Goal: Answer question/provide support: Share knowledge or assist other users

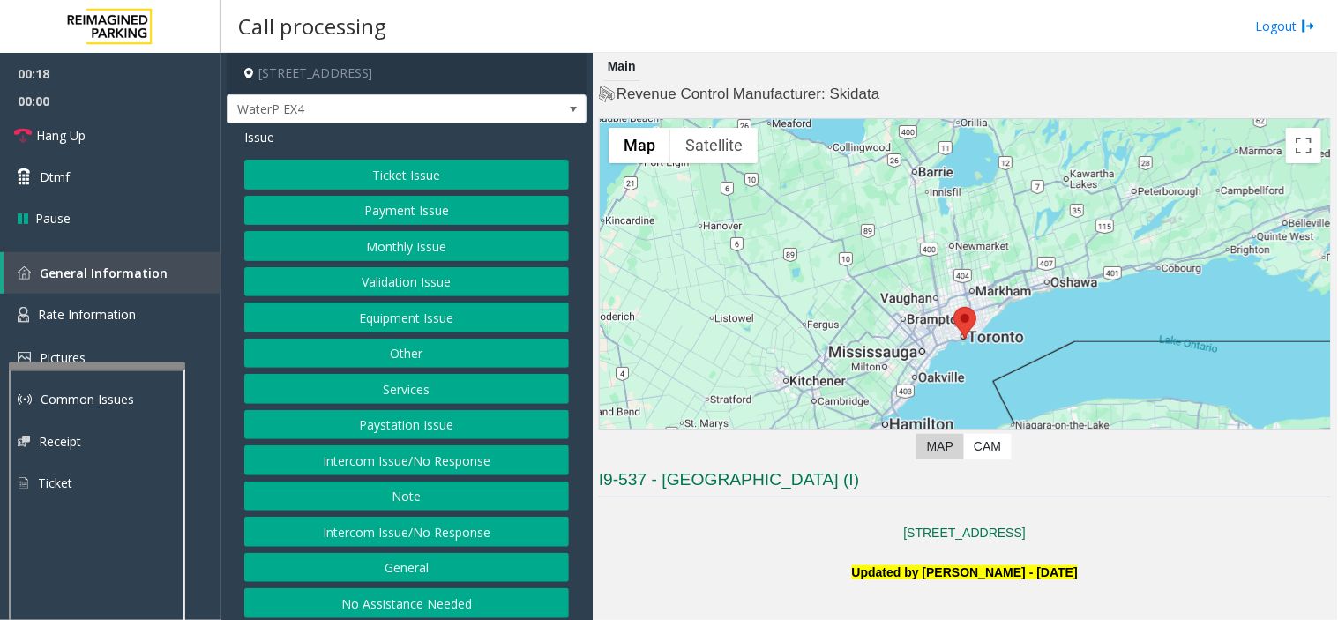
click at [455, 222] on button "Payment Issue" at bounding box center [406, 211] width 325 height 30
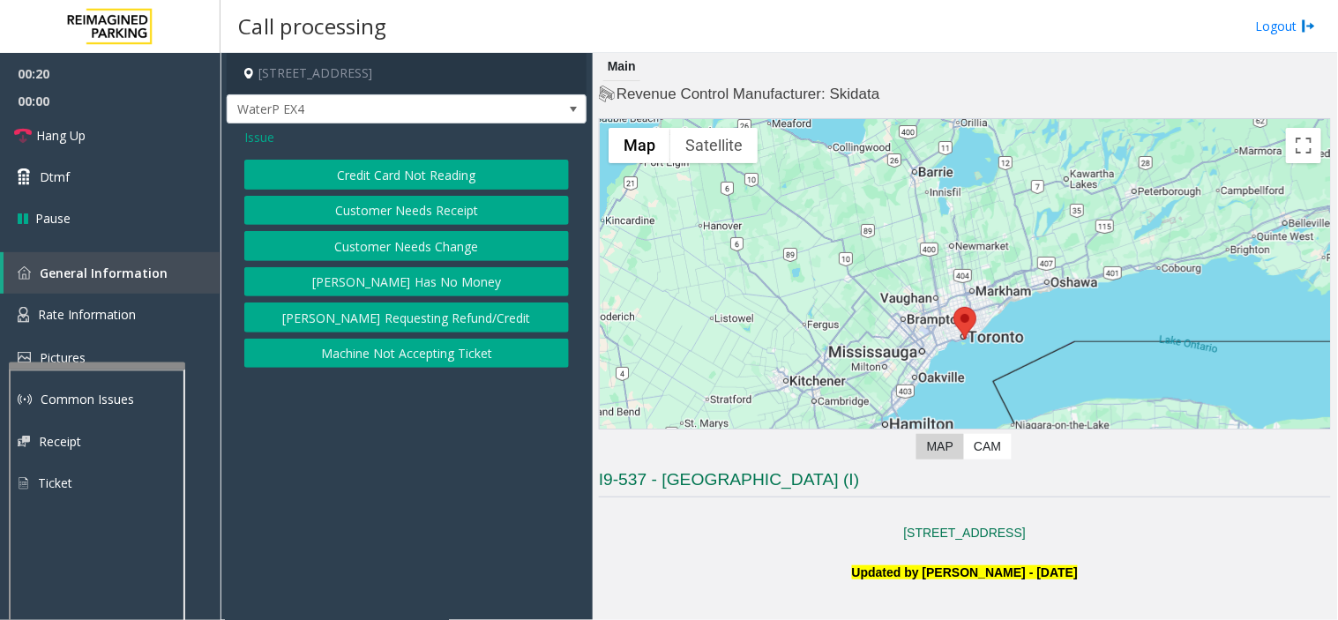
click at [256, 141] on span "Issue" at bounding box center [259, 137] width 30 height 19
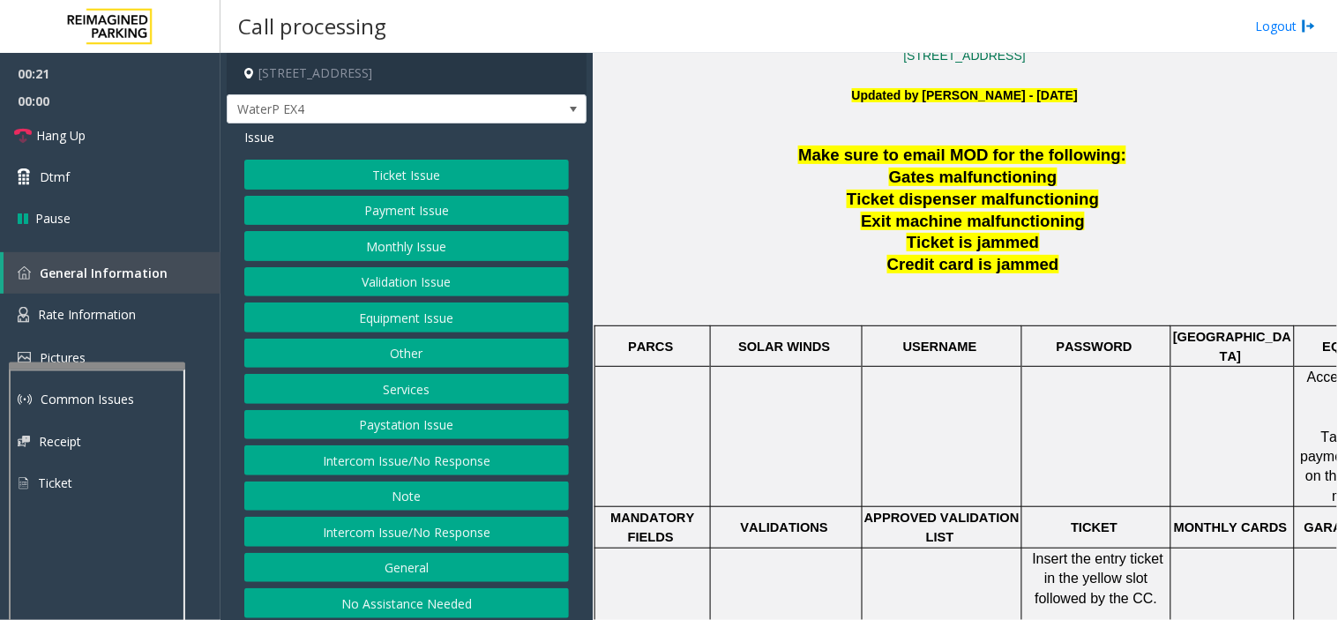
scroll to position [685, 0]
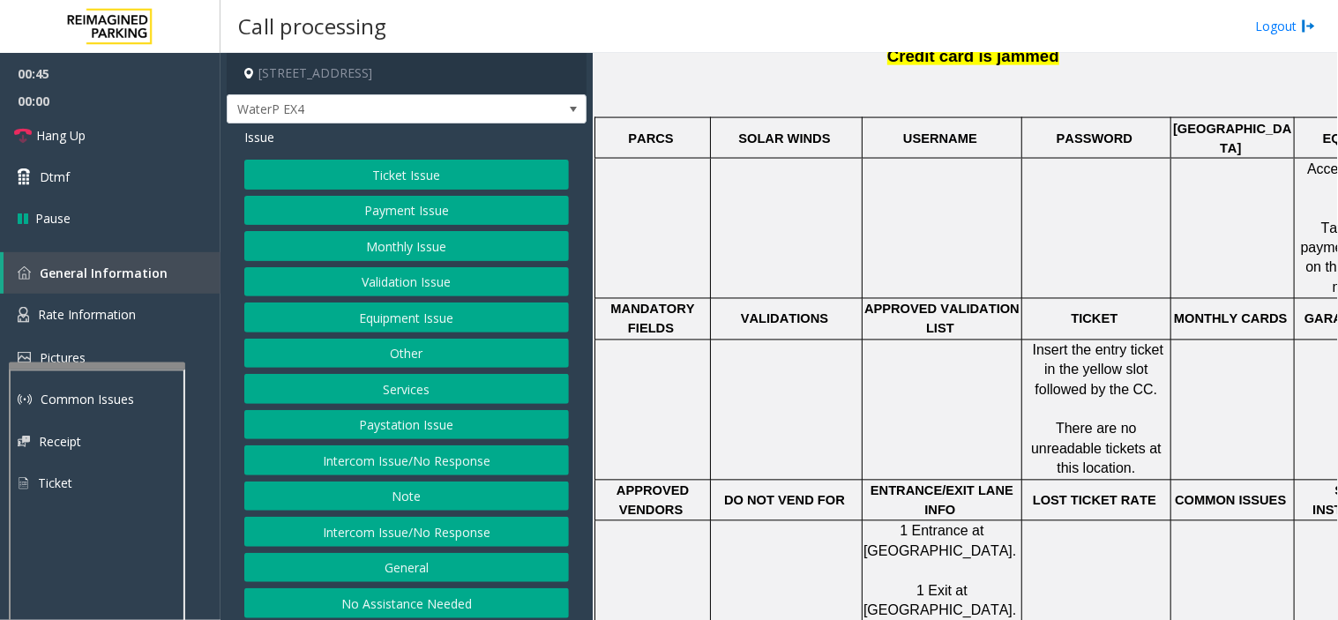
click at [365, 314] on button "Equipment Issue" at bounding box center [406, 317] width 325 height 30
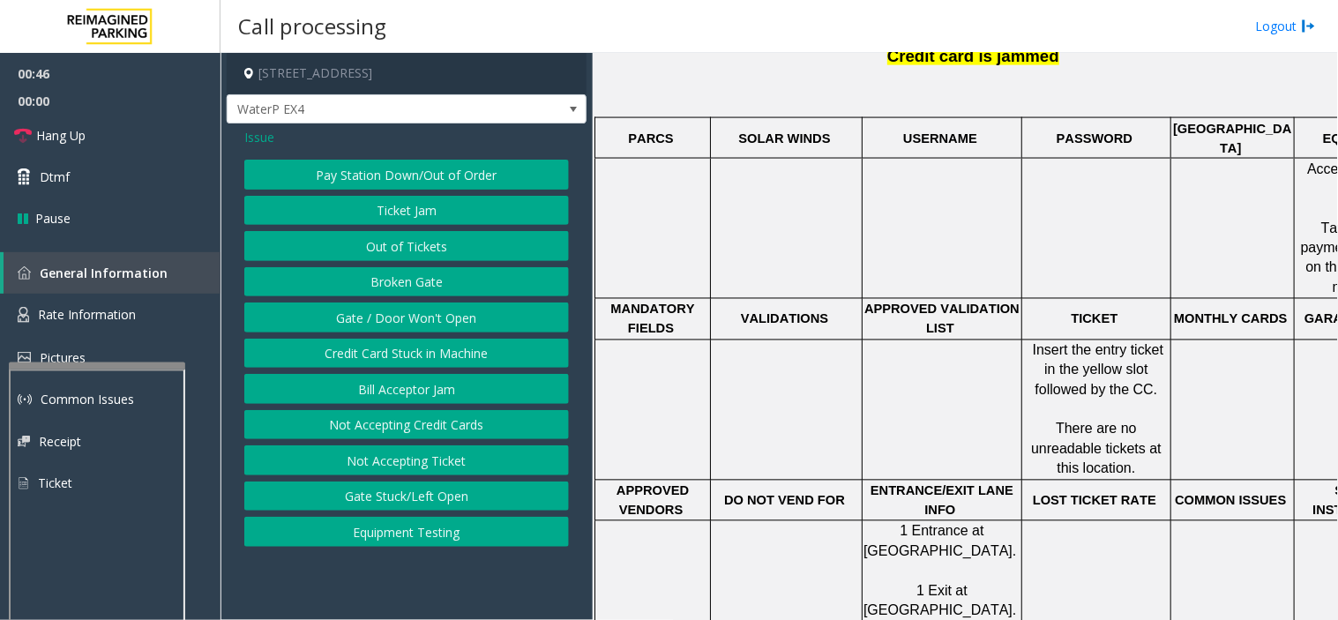
click at [415, 311] on button "Gate / Door Won't Open" at bounding box center [406, 317] width 325 height 30
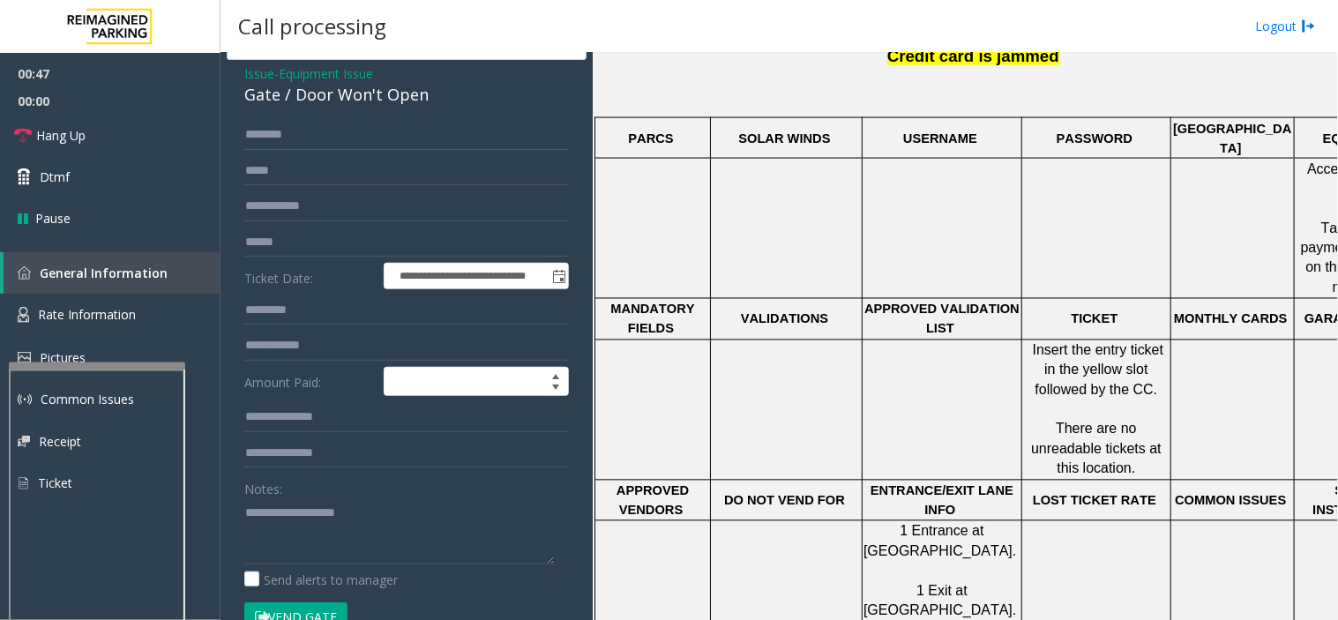
scroll to position [98, 0]
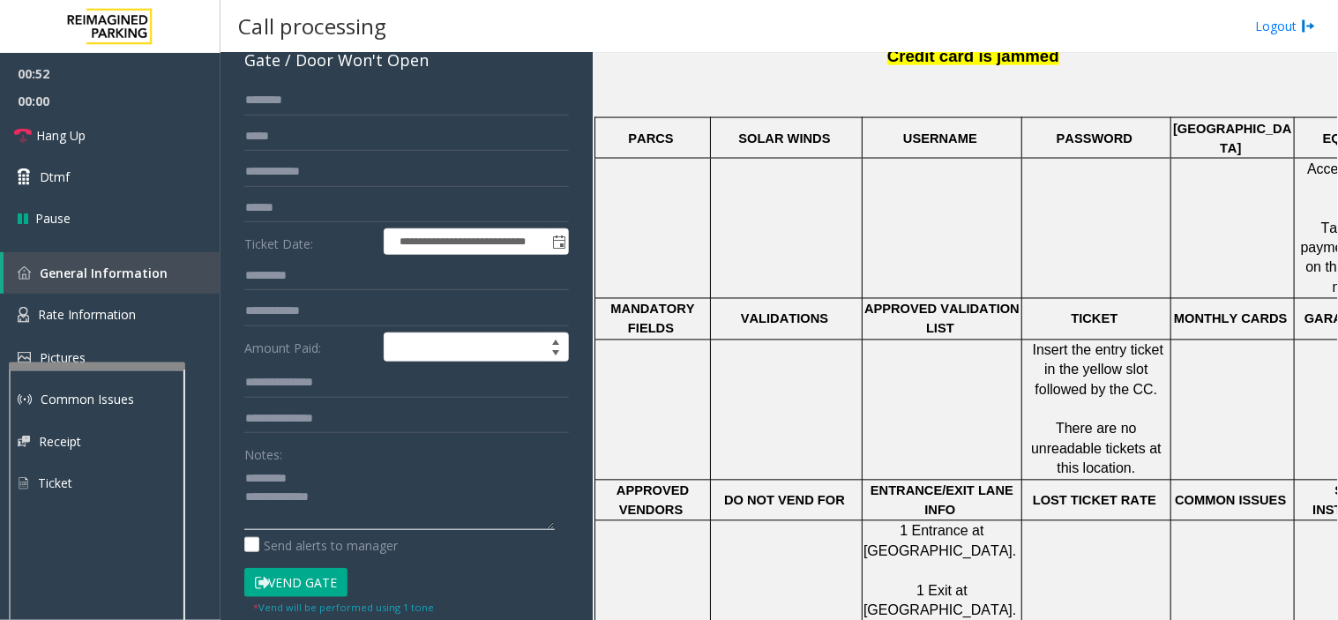
type textarea "**********"
click at [286, 56] on div "Gate / Door Won't Open" at bounding box center [406, 61] width 325 height 24
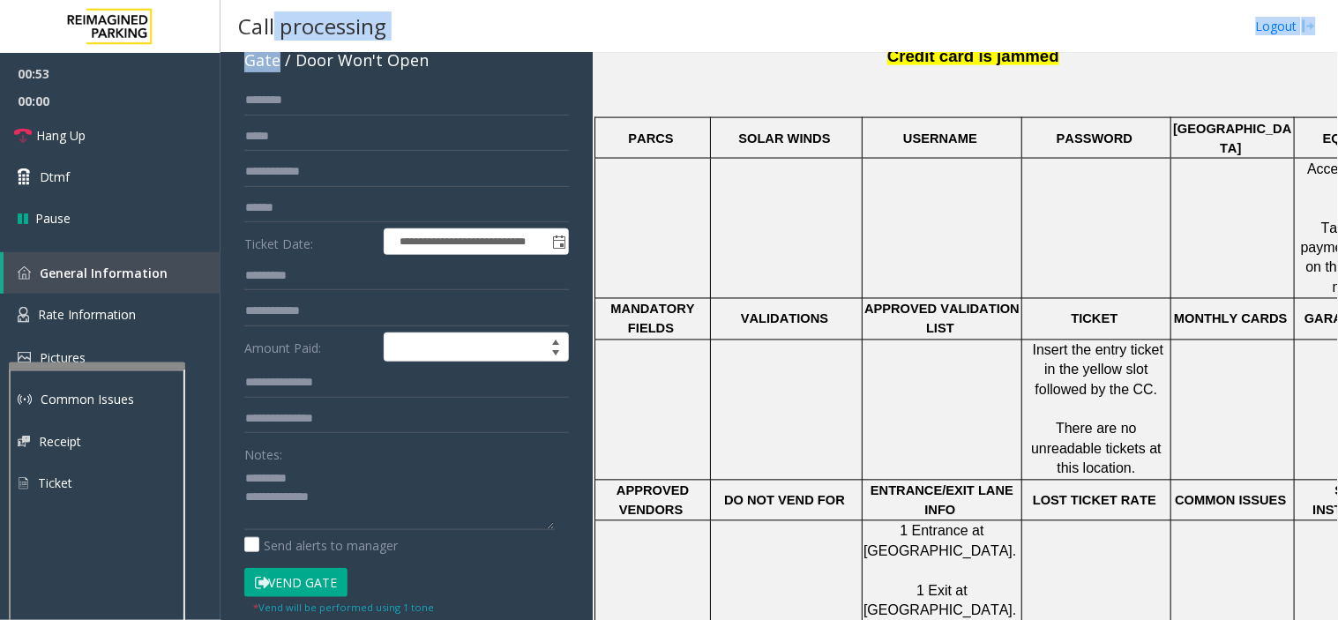
scroll to position [62, 0]
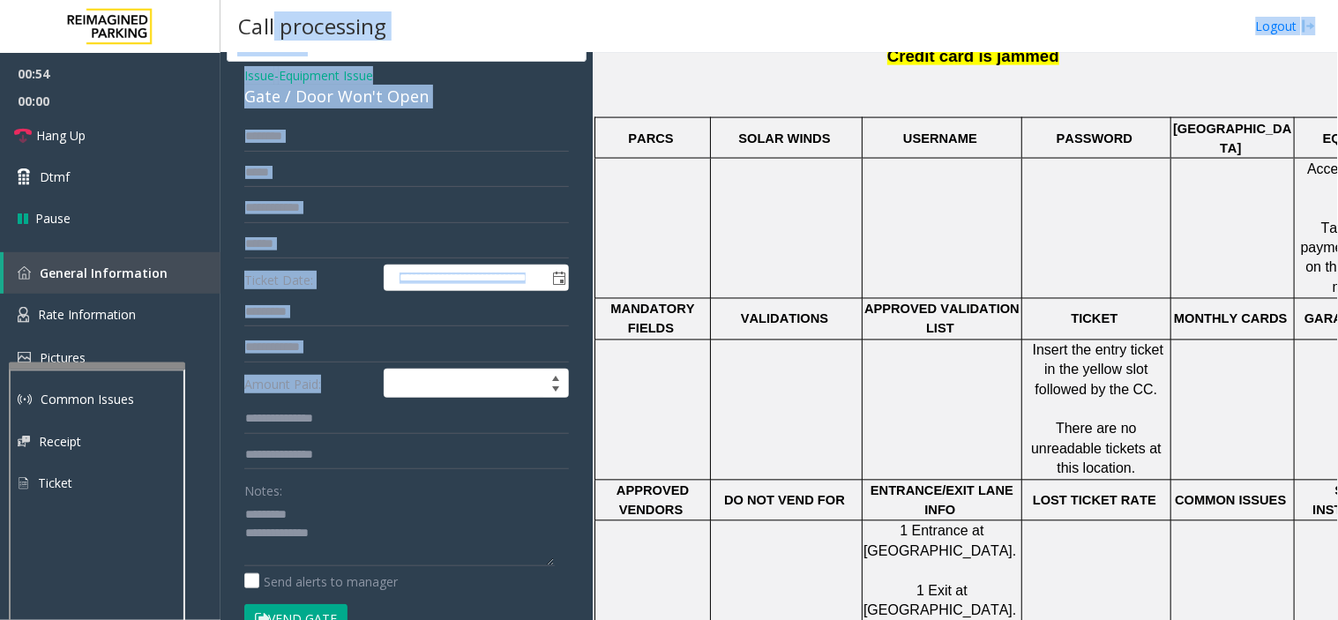
drag, startPoint x: 273, startPoint y: 51, endPoint x: 300, endPoint y: 344, distance: 294.0
click at [321, 386] on div "**********" at bounding box center [778, 310] width 1117 height 620
click at [321, 101] on div "Gate / Door Won't Open" at bounding box center [406, 97] width 325 height 24
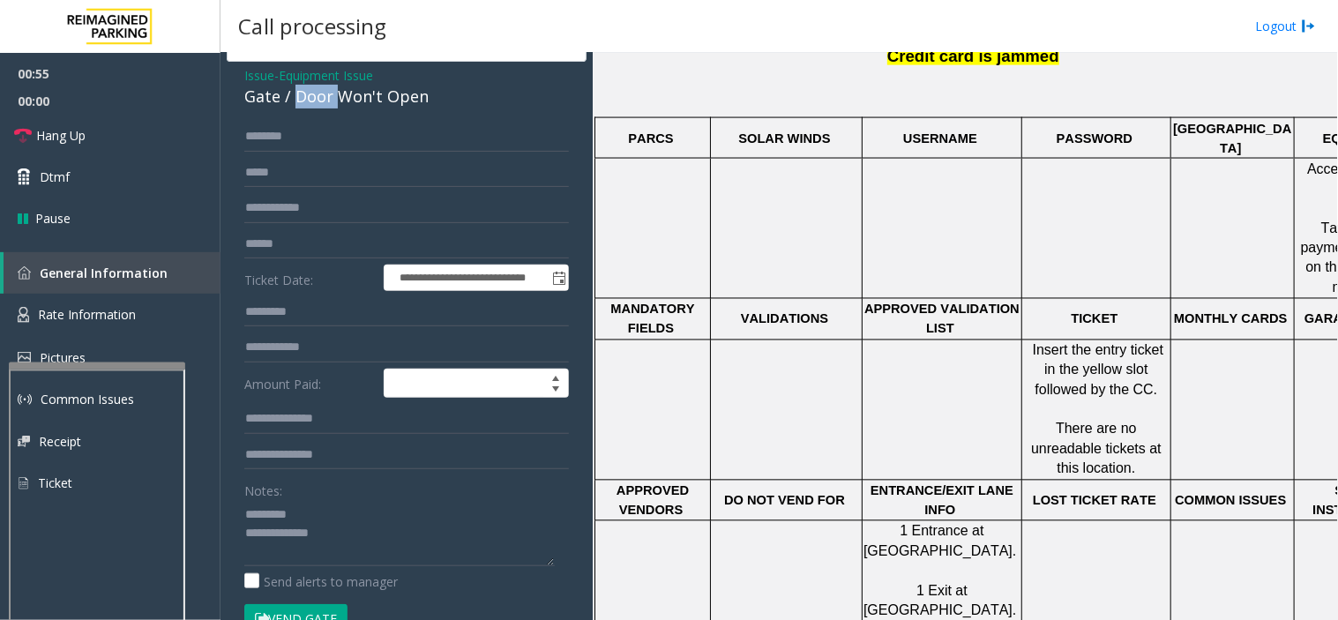
click at [321, 101] on div "Gate / Door Won't Open" at bounding box center [406, 97] width 325 height 24
click at [319, 72] on span "Equipment Issue" at bounding box center [326, 75] width 94 height 19
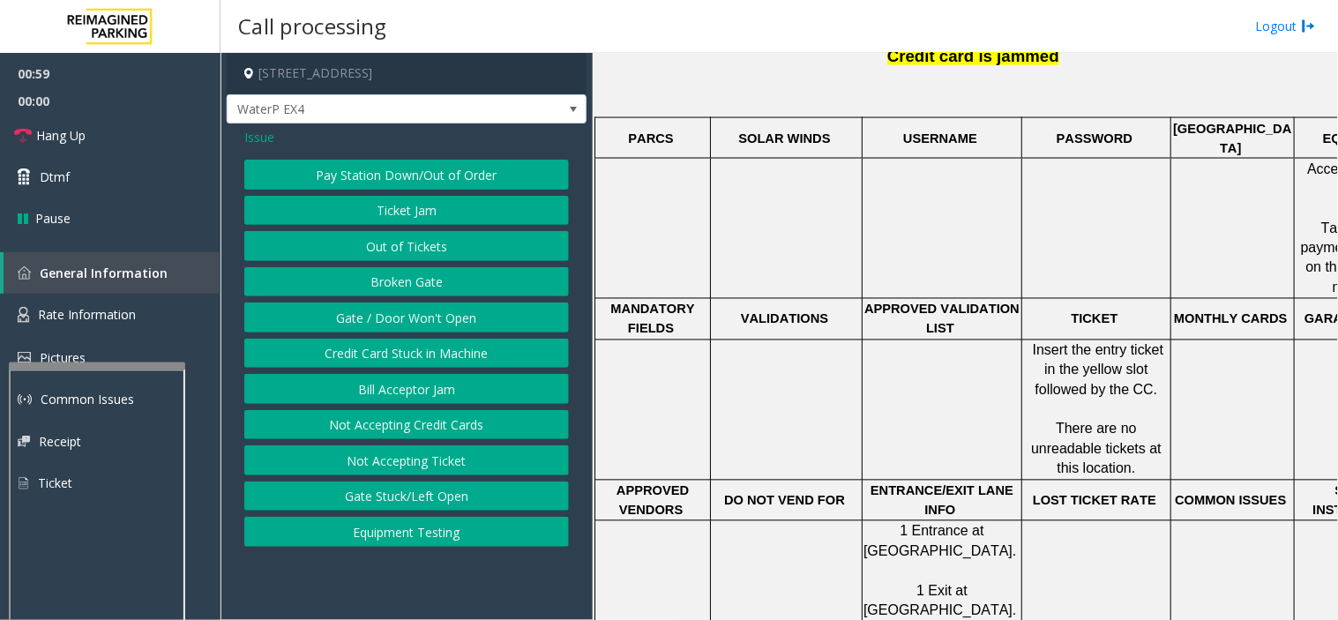
click at [291, 131] on div "Issue" at bounding box center [406, 137] width 325 height 19
click at [276, 138] on div "Issue" at bounding box center [406, 137] width 325 height 19
click at [250, 138] on span "Issue" at bounding box center [259, 137] width 30 height 19
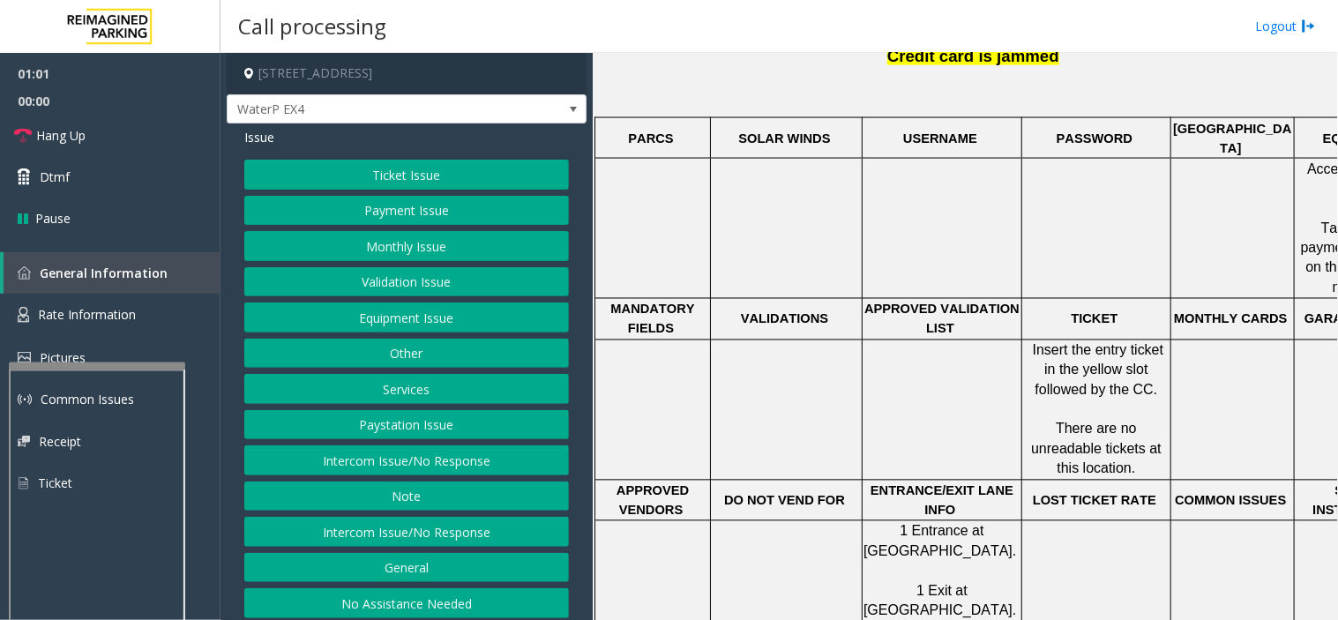
click at [456, 171] on button "Ticket Issue" at bounding box center [406, 175] width 325 height 30
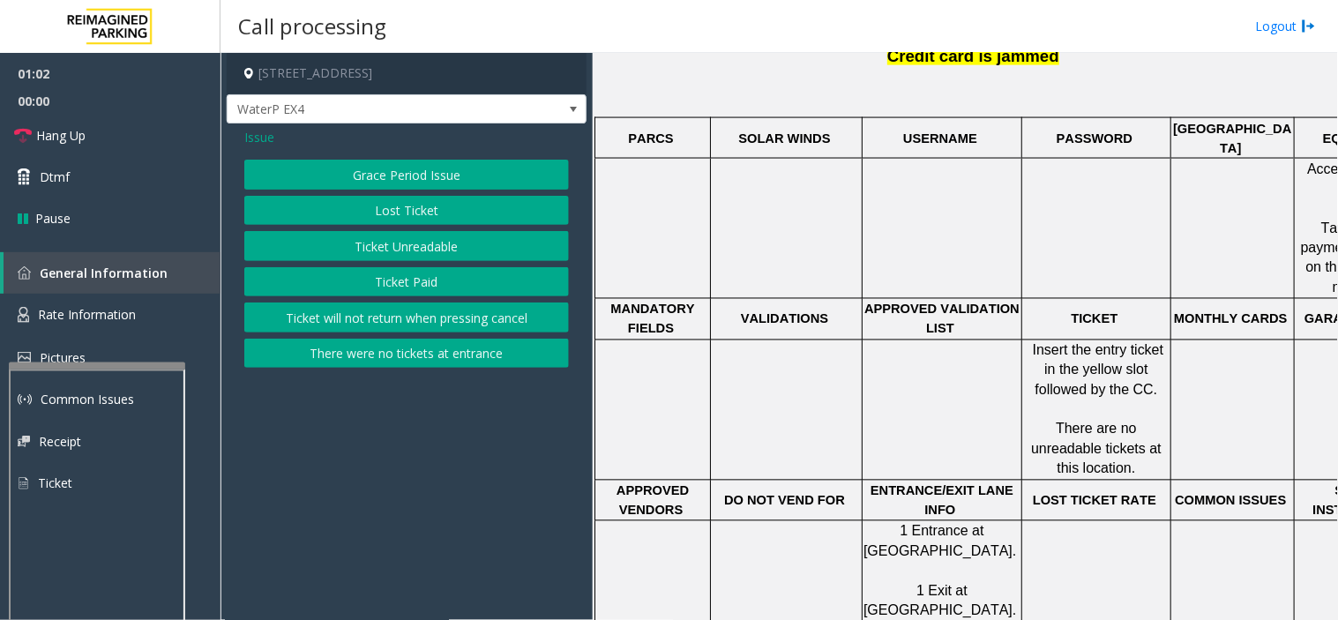
click at [406, 247] on button "Ticket Unreadable" at bounding box center [406, 246] width 325 height 30
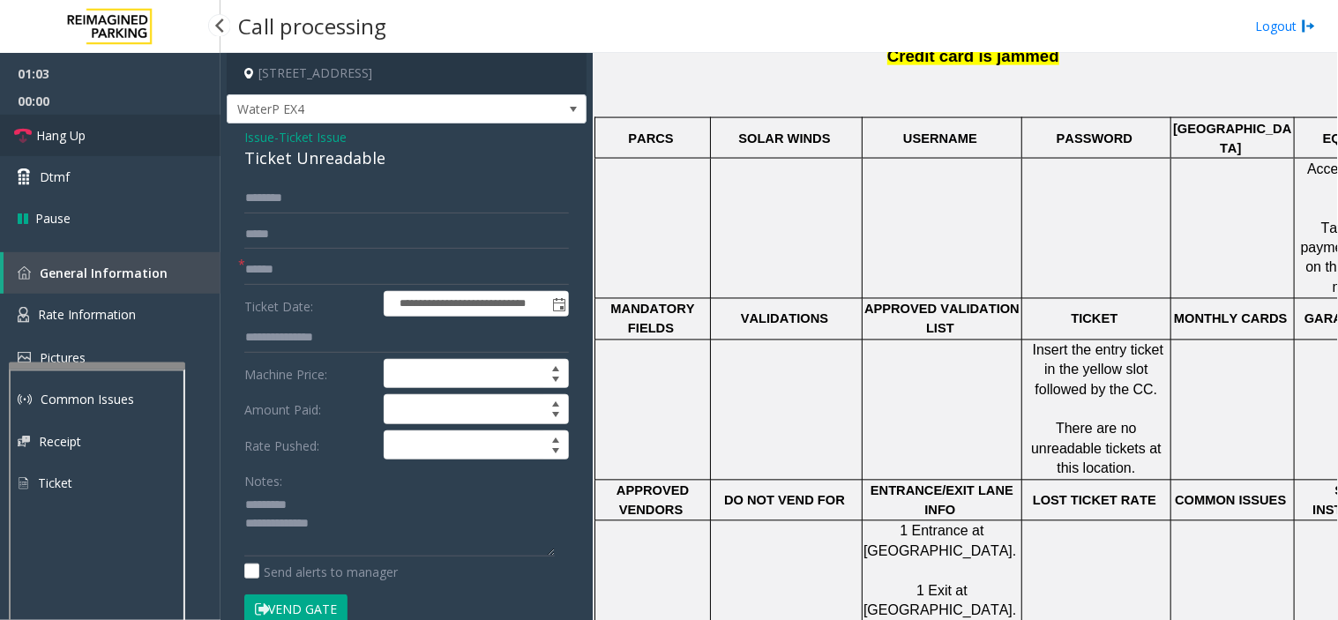
click at [86, 145] on link "Hang Up" at bounding box center [110, 135] width 220 height 41
click at [268, 155] on div "Ticket Unreadable" at bounding box center [406, 158] width 325 height 24
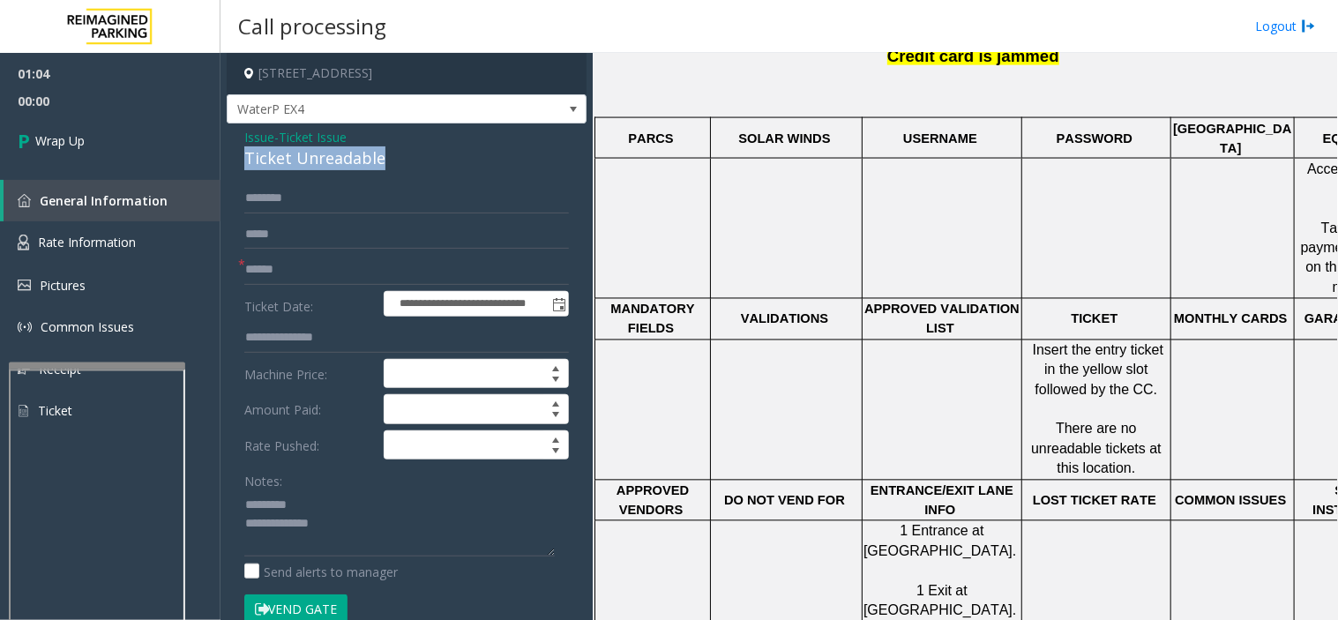
click at [268, 155] on div "Ticket Unreadable" at bounding box center [406, 158] width 325 height 24
copy div "Ticket Unreadable"
paste textarea "**********"
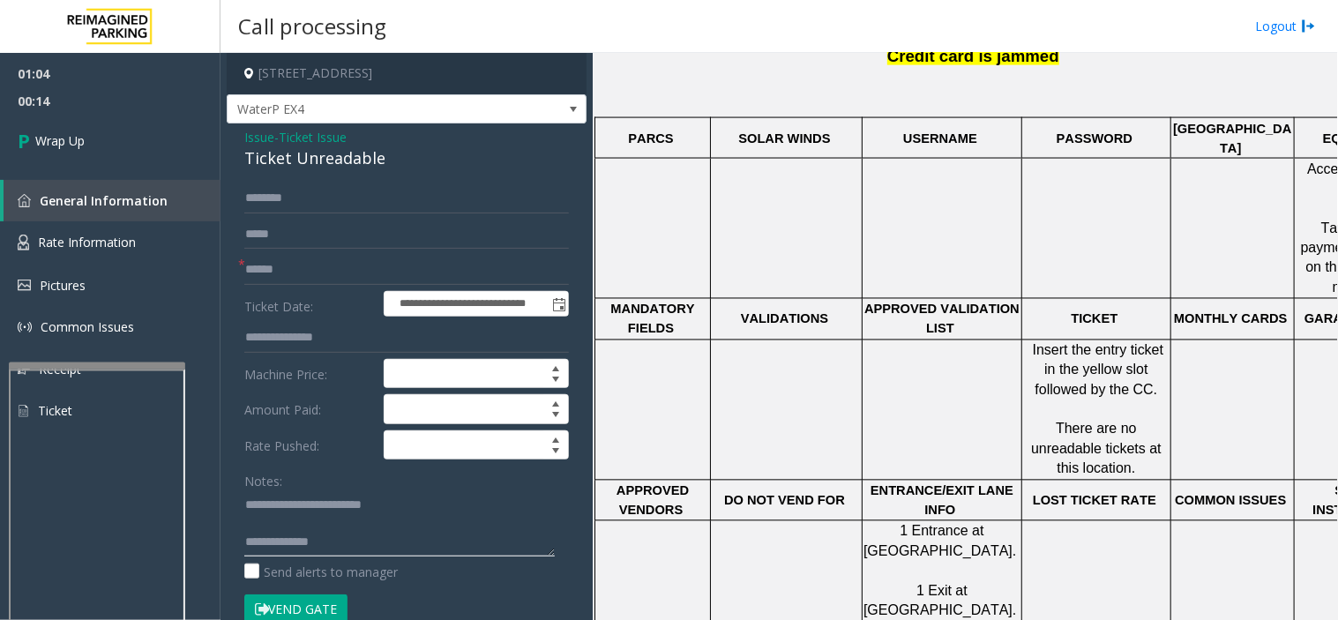
click at [367, 542] on textarea at bounding box center [399, 523] width 310 height 66
paste textarea "**********"
type textarea "**********"
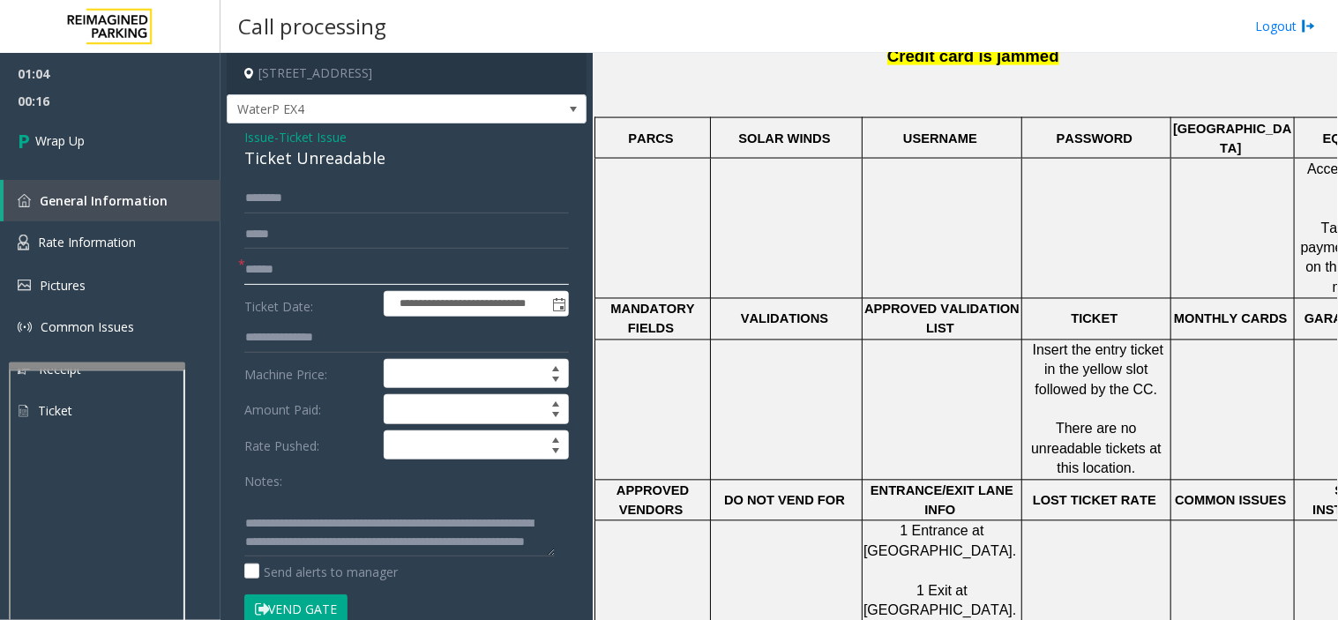
click at [354, 275] on input "text" at bounding box center [406, 270] width 325 height 30
type input "**"
click at [63, 137] on span "Wrap Up" at bounding box center [59, 140] width 49 height 19
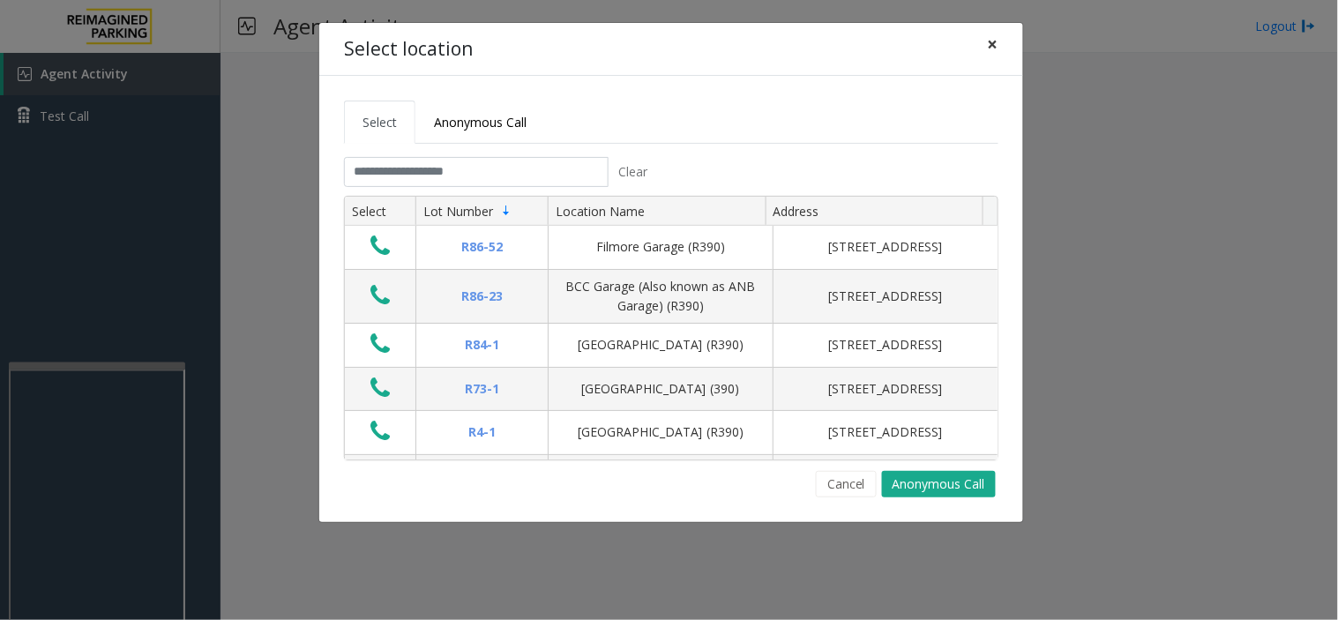
click at [999, 34] on button "×" at bounding box center [992, 44] width 35 height 43
click at [996, 48] on span "×" at bounding box center [993, 44] width 11 height 25
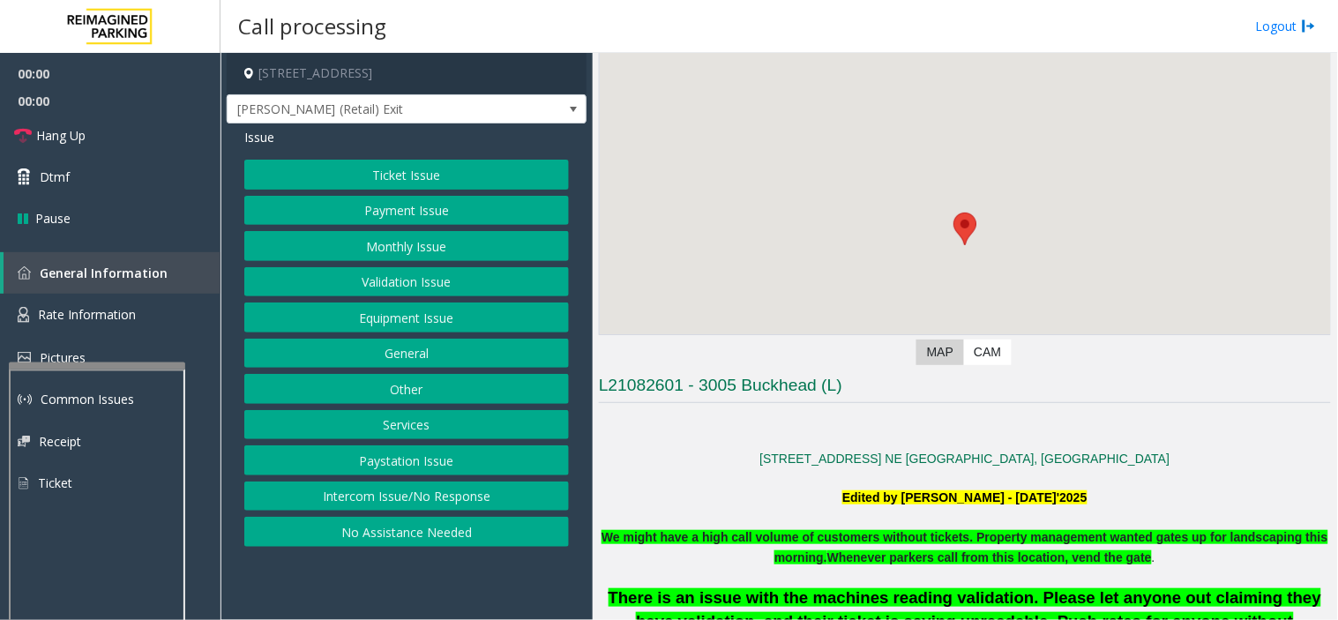
scroll to position [196, 0]
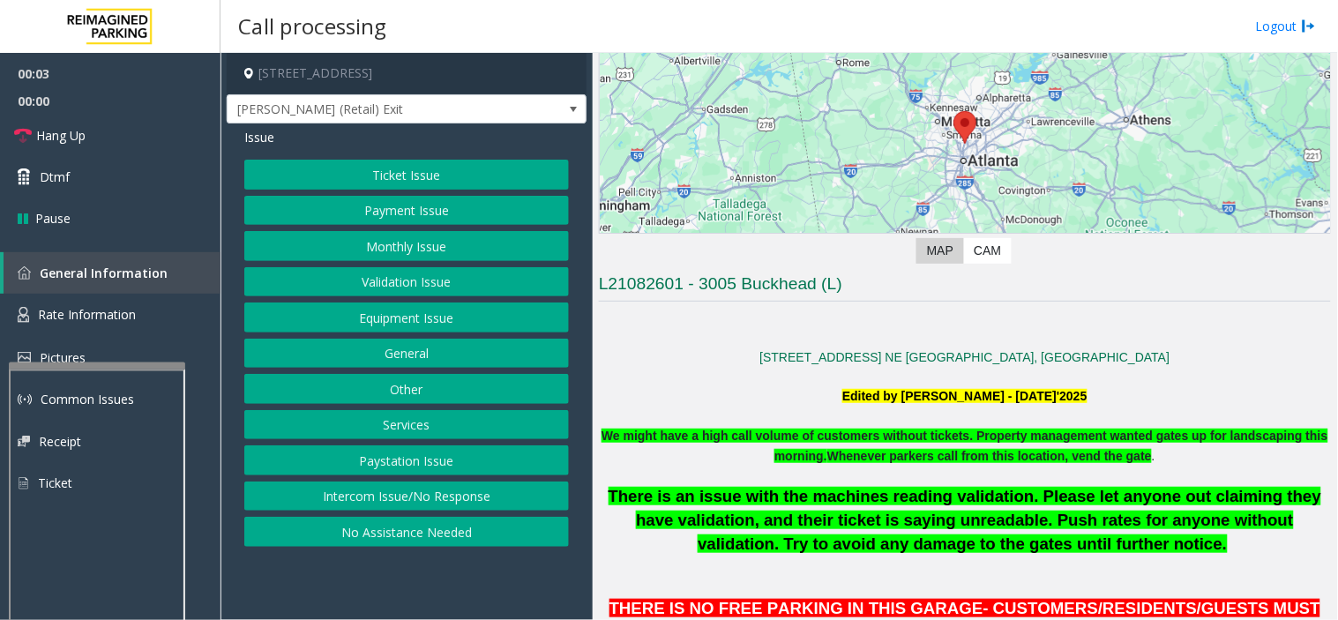
click at [509, 496] on button "Intercom Issue/No Response" at bounding box center [406, 496] width 325 height 30
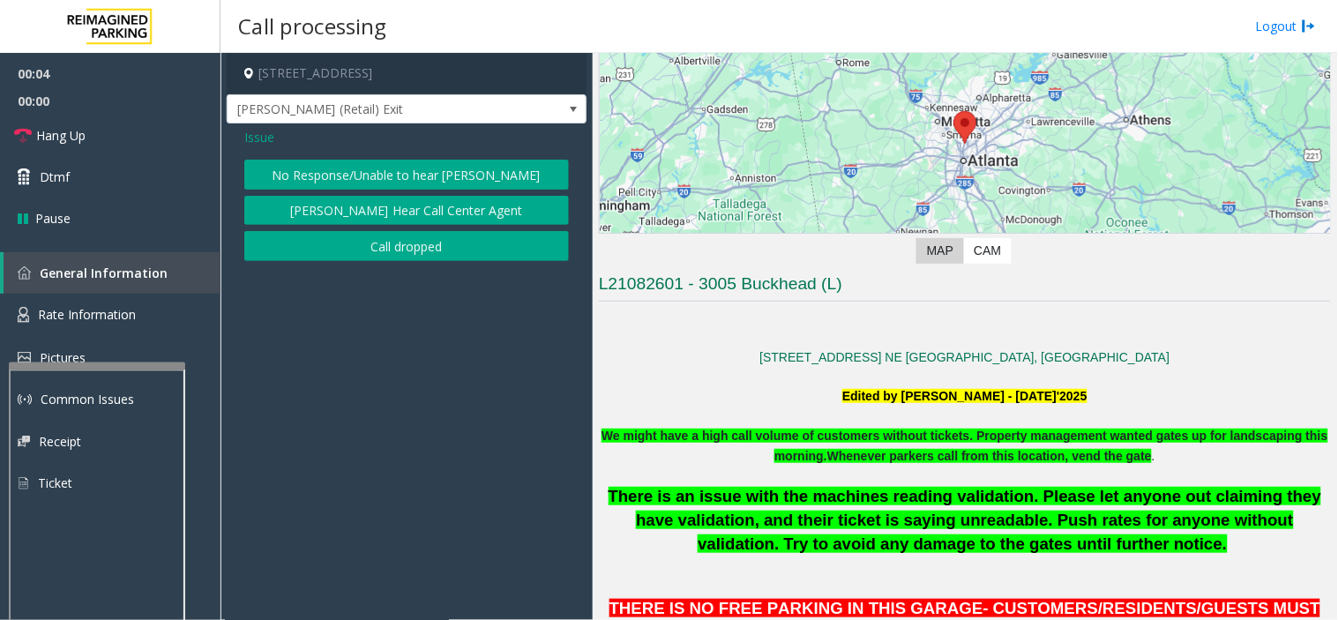
click at [413, 187] on button "No Response/Unable to hear [PERSON_NAME]" at bounding box center [406, 175] width 325 height 30
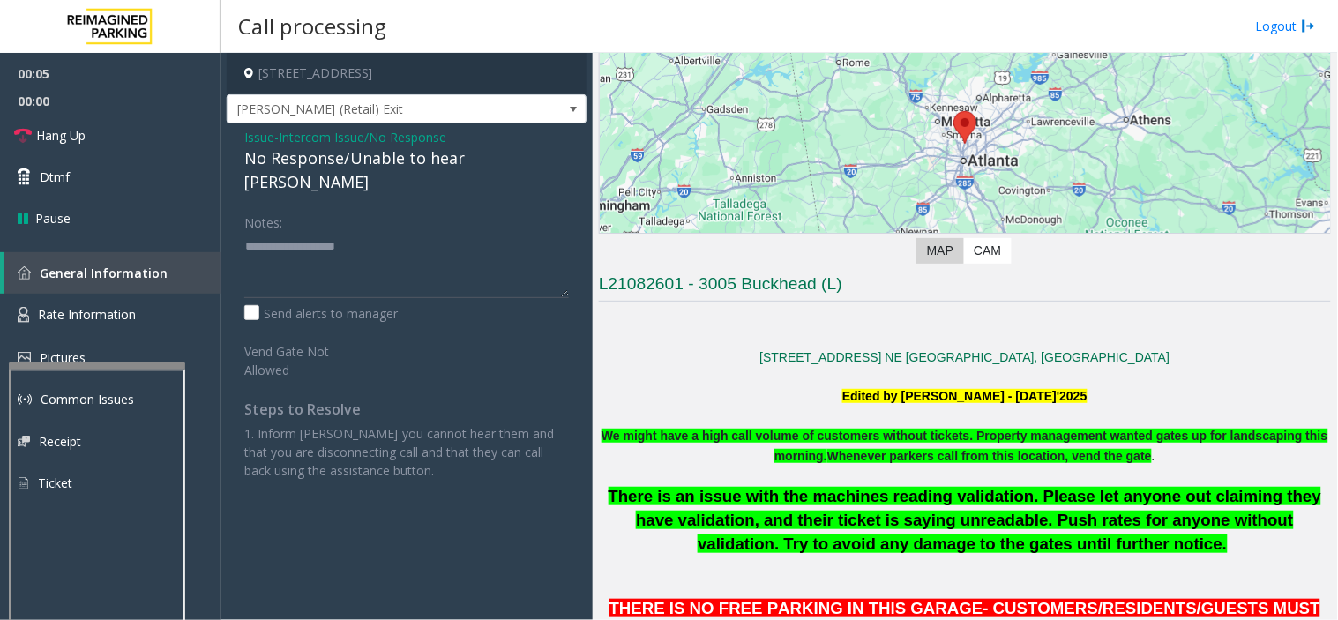
click at [398, 165] on div "No Response/Unable to hear [PERSON_NAME]" at bounding box center [406, 170] width 325 height 48
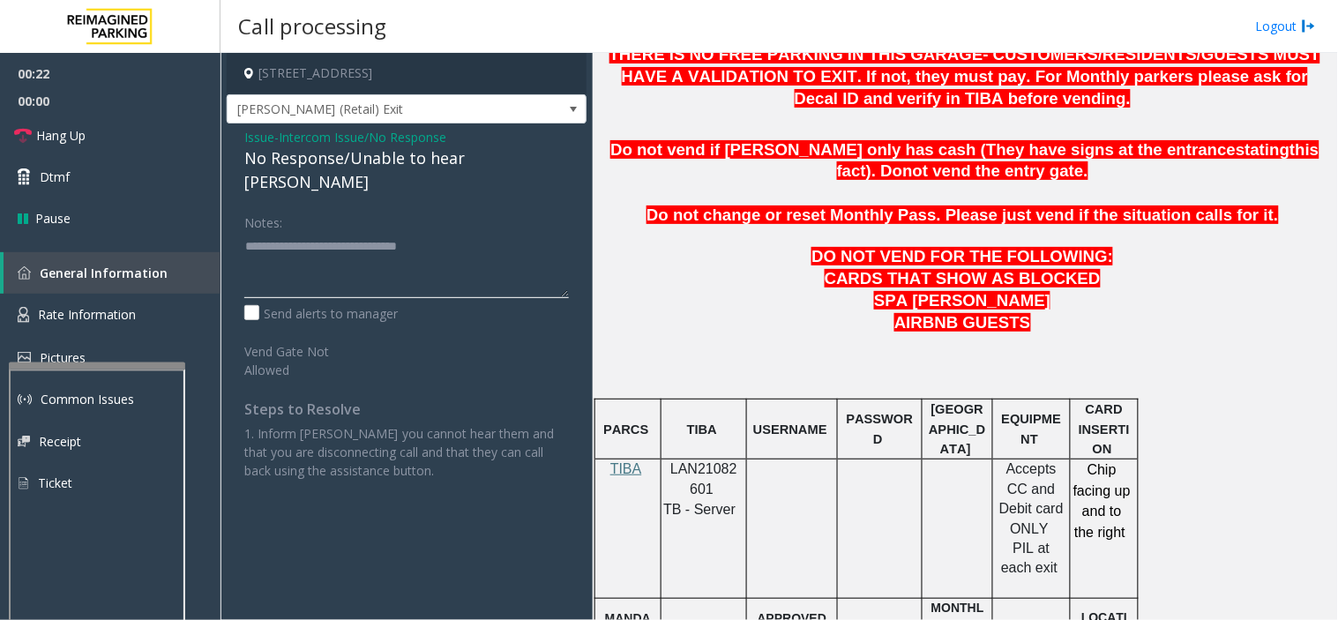
scroll to position [783, 0]
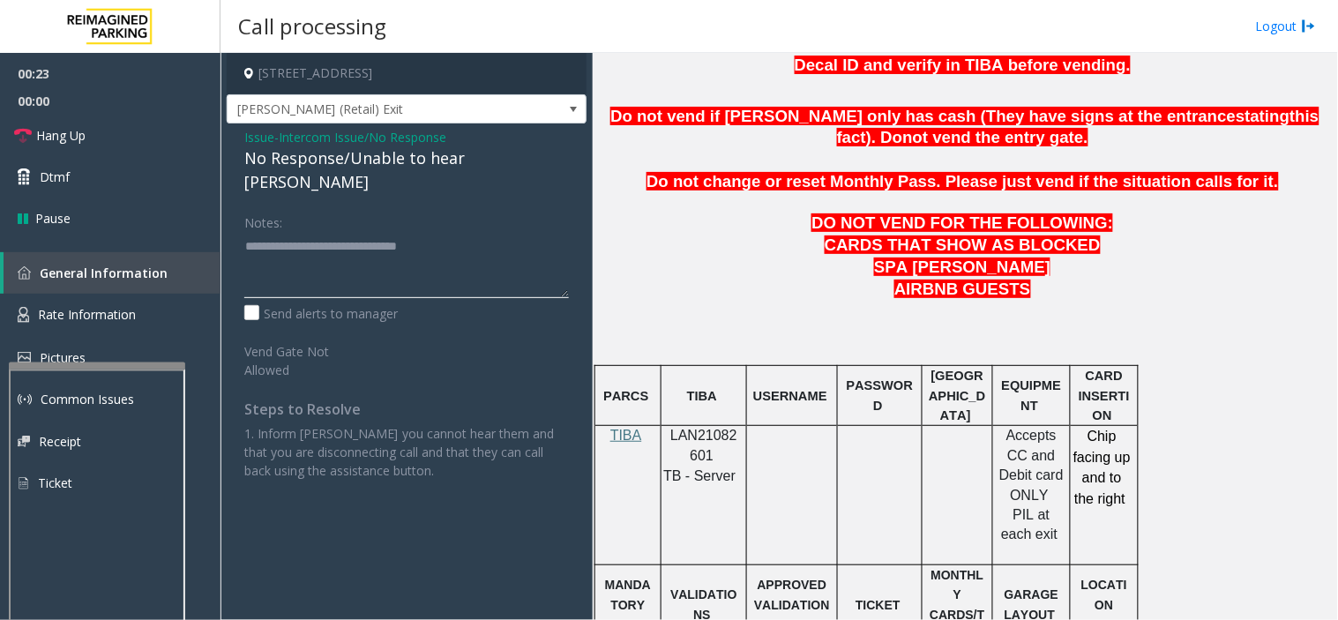
type textarea "**********"
click at [699, 442] on span "LAN21082601" at bounding box center [703, 445] width 67 height 34
copy p "LAN21082601"
click at [402, 138] on span "Intercom Issue/No Response" at bounding box center [363, 137] width 168 height 19
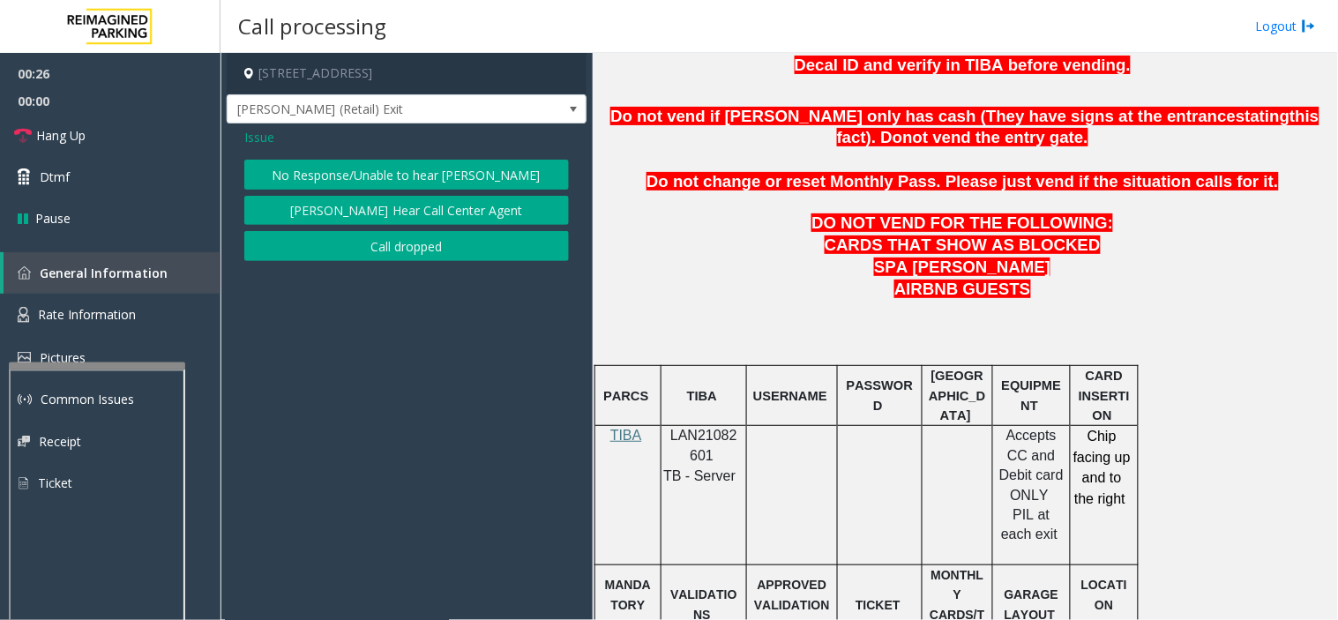
click at [262, 134] on span "Issue" at bounding box center [259, 137] width 30 height 19
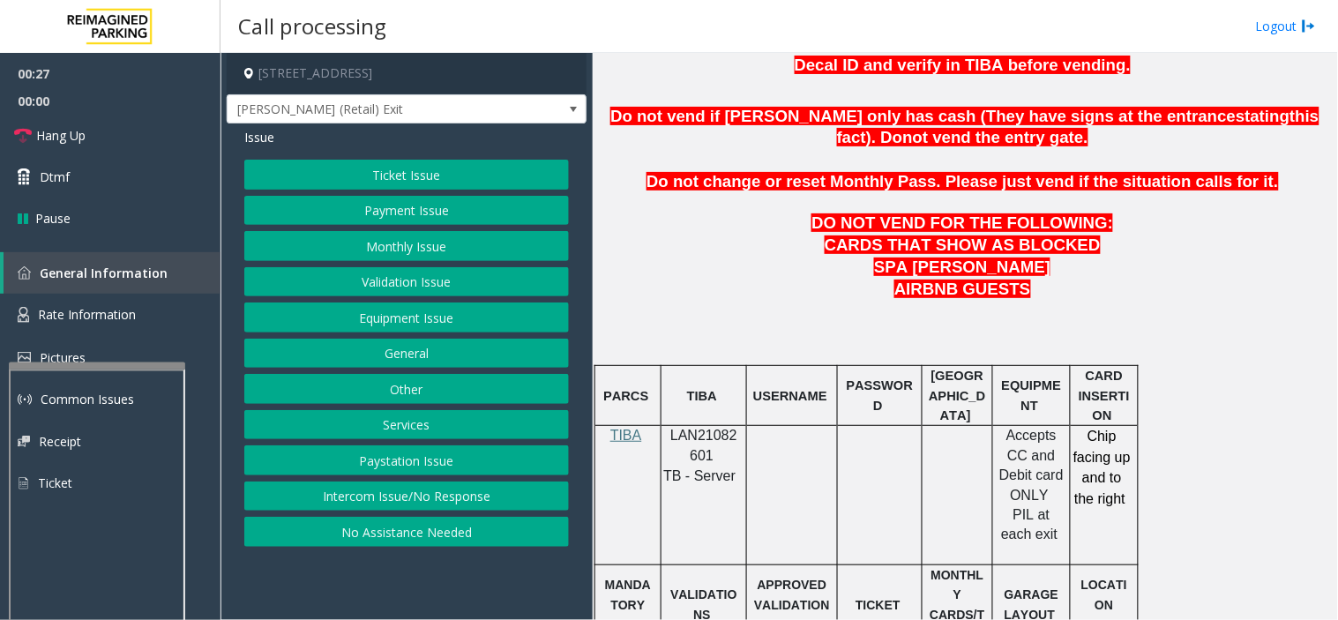
click at [391, 294] on button "Validation Issue" at bounding box center [406, 282] width 325 height 30
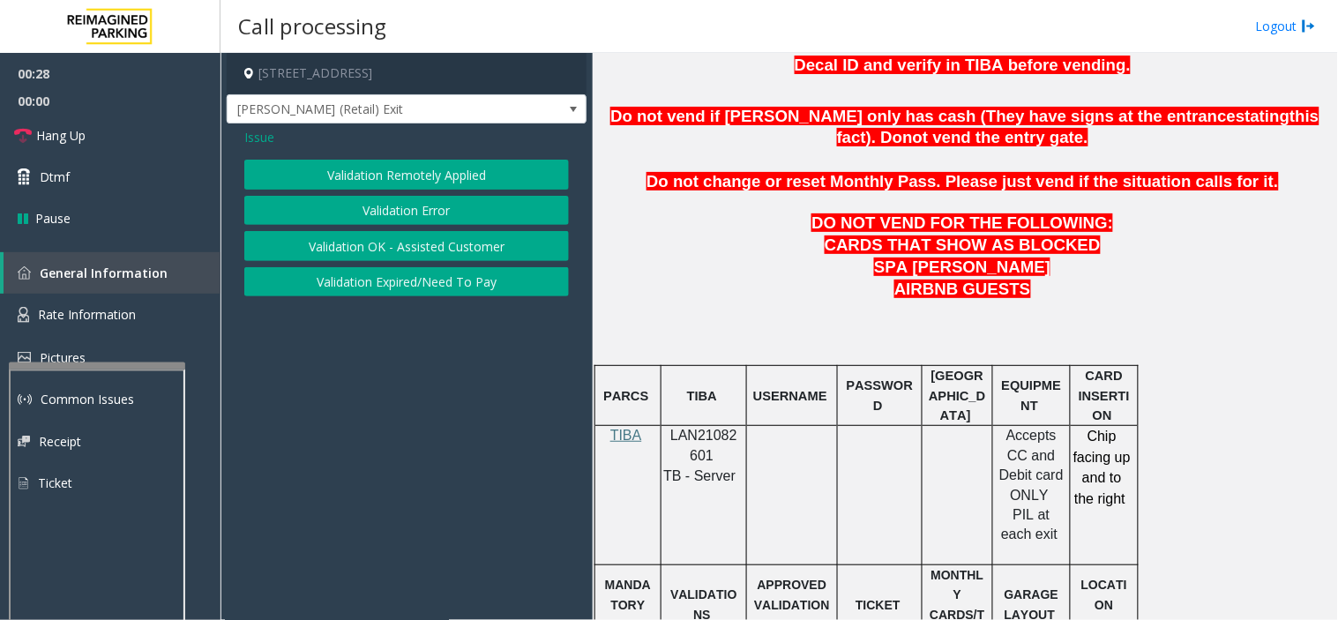
click at [419, 216] on button "Validation Error" at bounding box center [406, 211] width 325 height 30
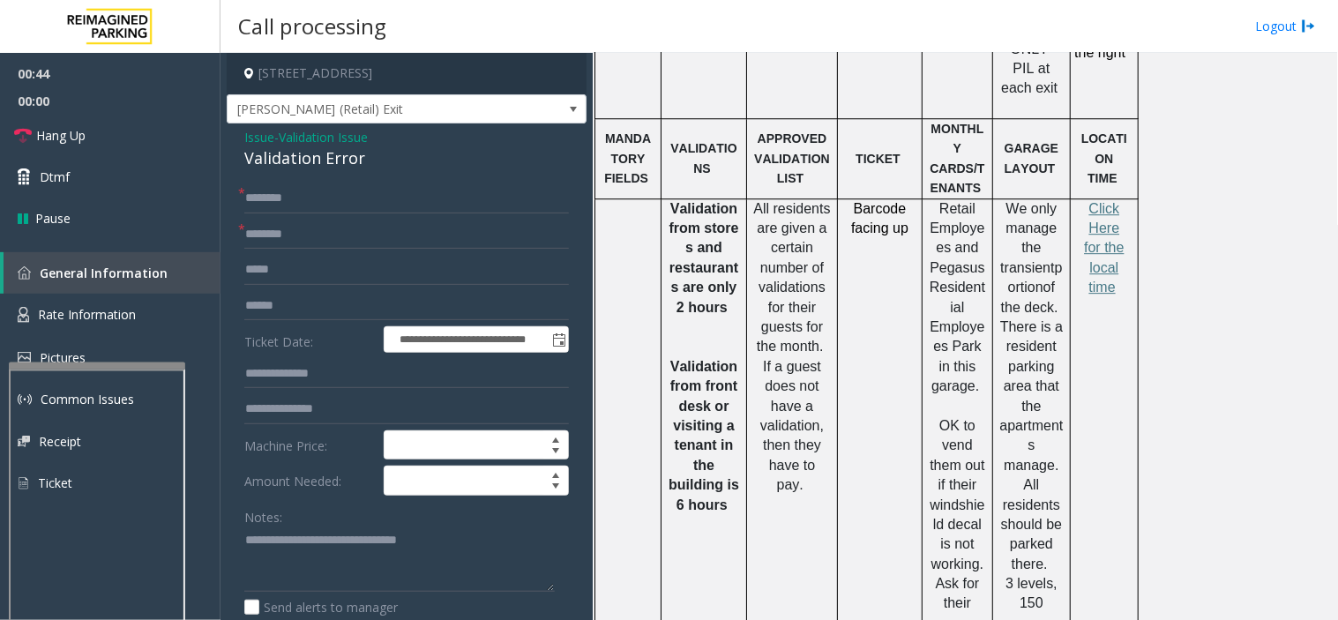
scroll to position [1273, 0]
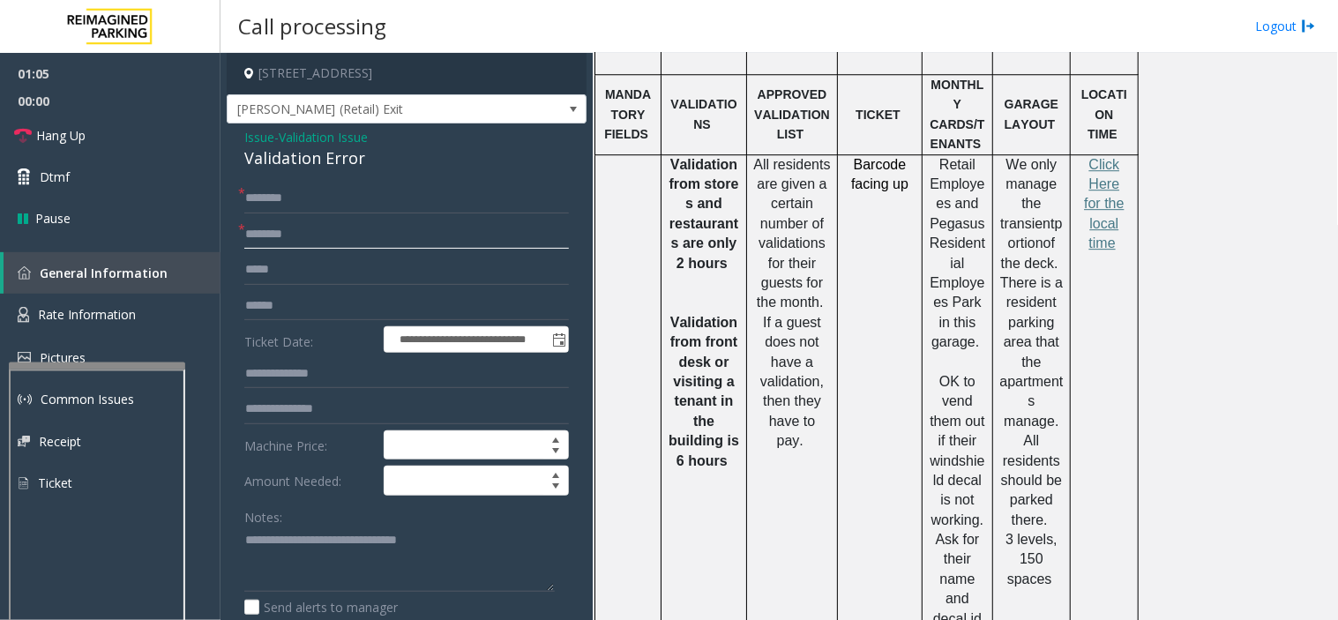
click at [315, 240] on input "text" at bounding box center [406, 235] width 325 height 30
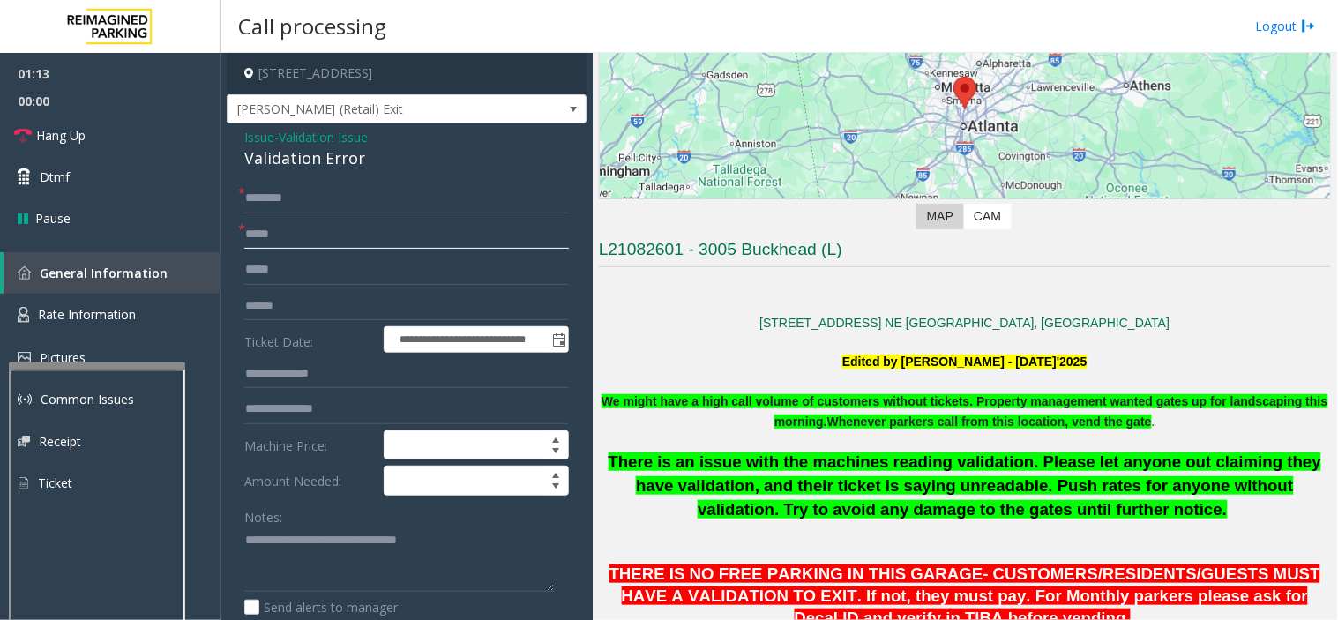
scroll to position [196, 0]
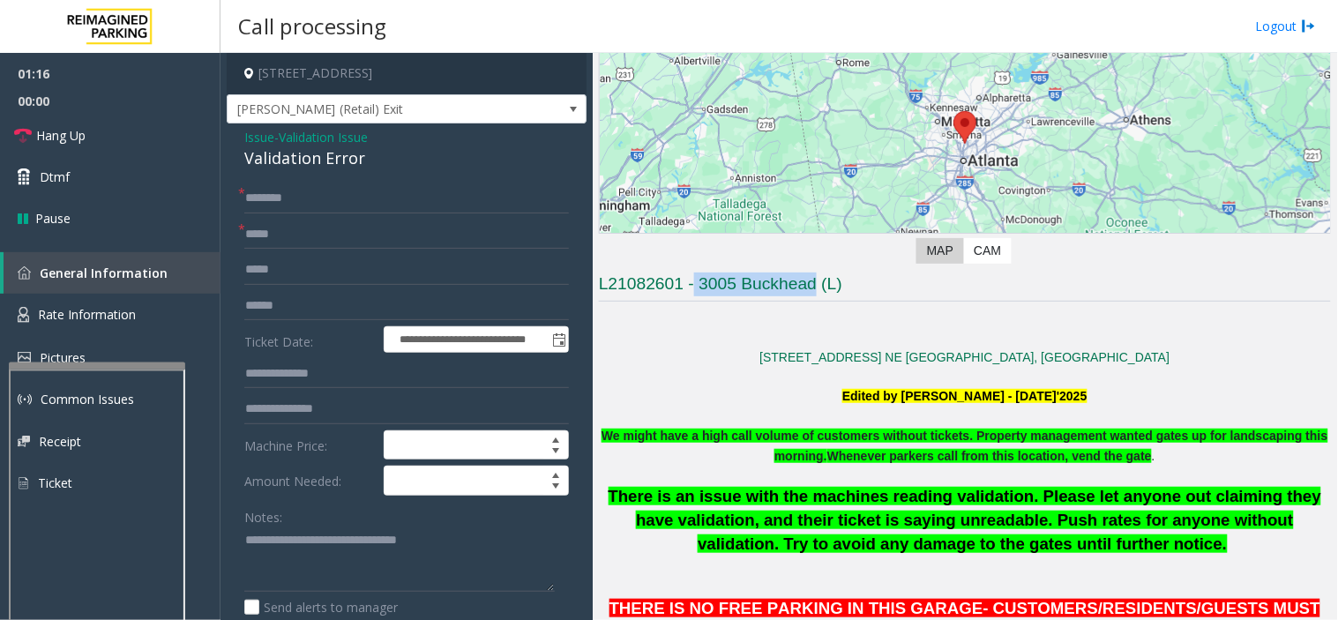
drag, startPoint x: 697, startPoint y: 278, endPoint x: 816, endPoint y: 285, distance: 119.3
click at [816, 285] on h3 "L21082601 - 3005 Buckhead (L)" at bounding box center [965, 286] width 732 height 29
copy h3 "3005 Buckhead"
drag, startPoint x: 358, startPoint y: 243, endPoint x: 243, endPoint y: 236, distance: 114.9
click at [244, 236] on div "* ****" at bounding box center [406, 235] width 325 height 30
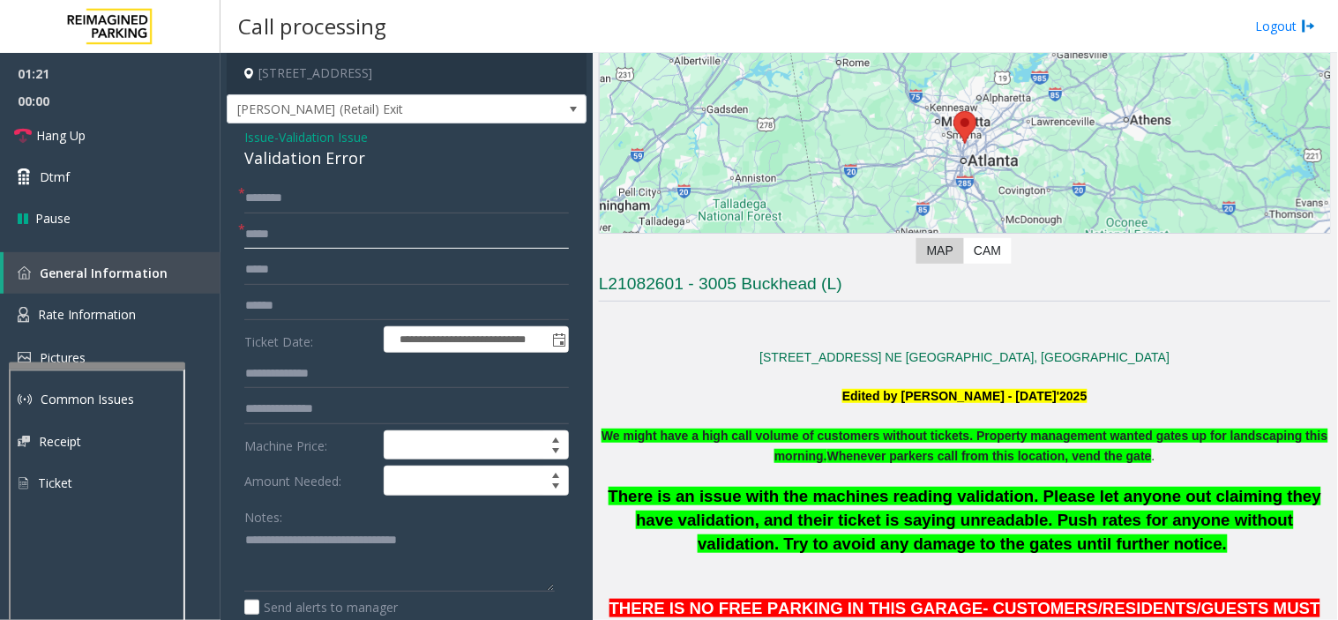
paste input "*********"
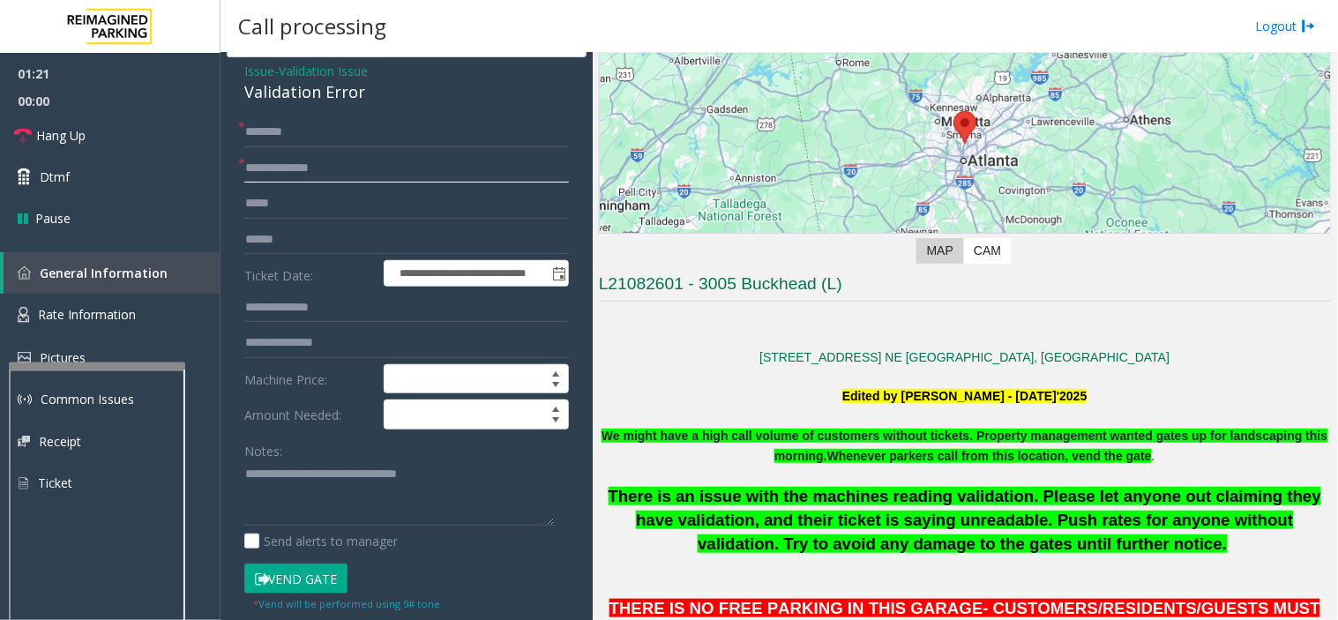
scroll to position [98, 0]
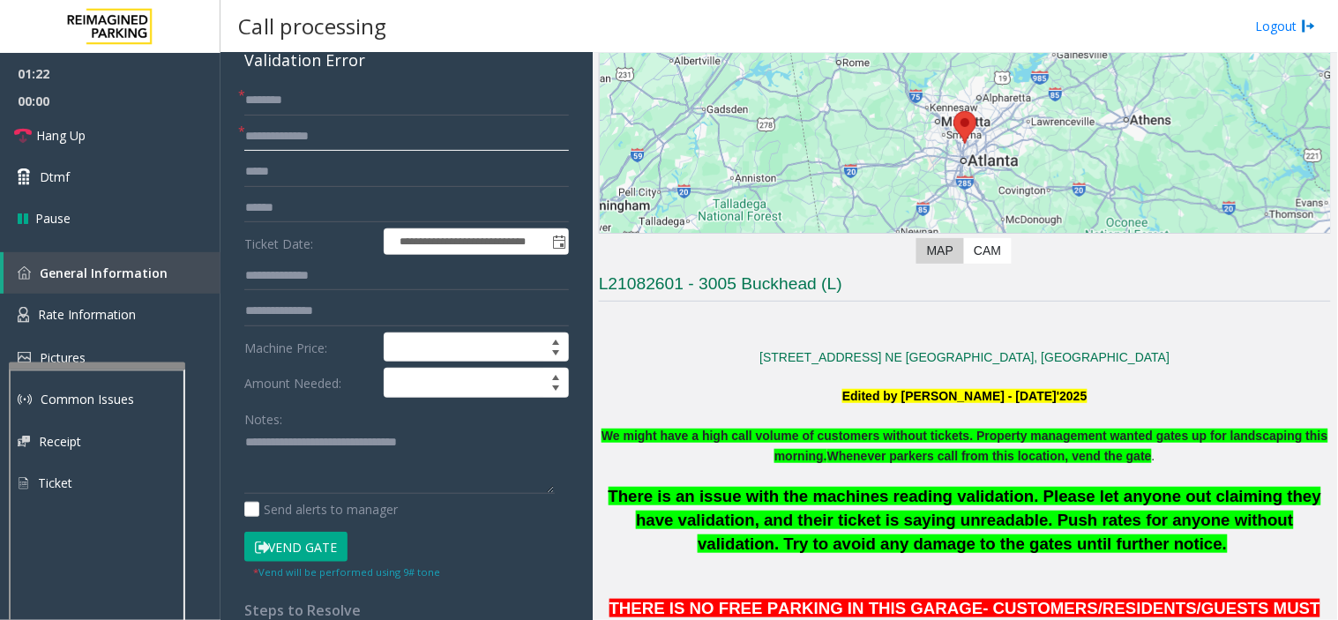
type input "**********"
click at [482, 455] on textarea at bounding box center [399, 462] width 310 height 66
type textarea "**********"
click at [332, 98] on input "text" at bounding box center [406, 101] width 325 height 30
type input "***"
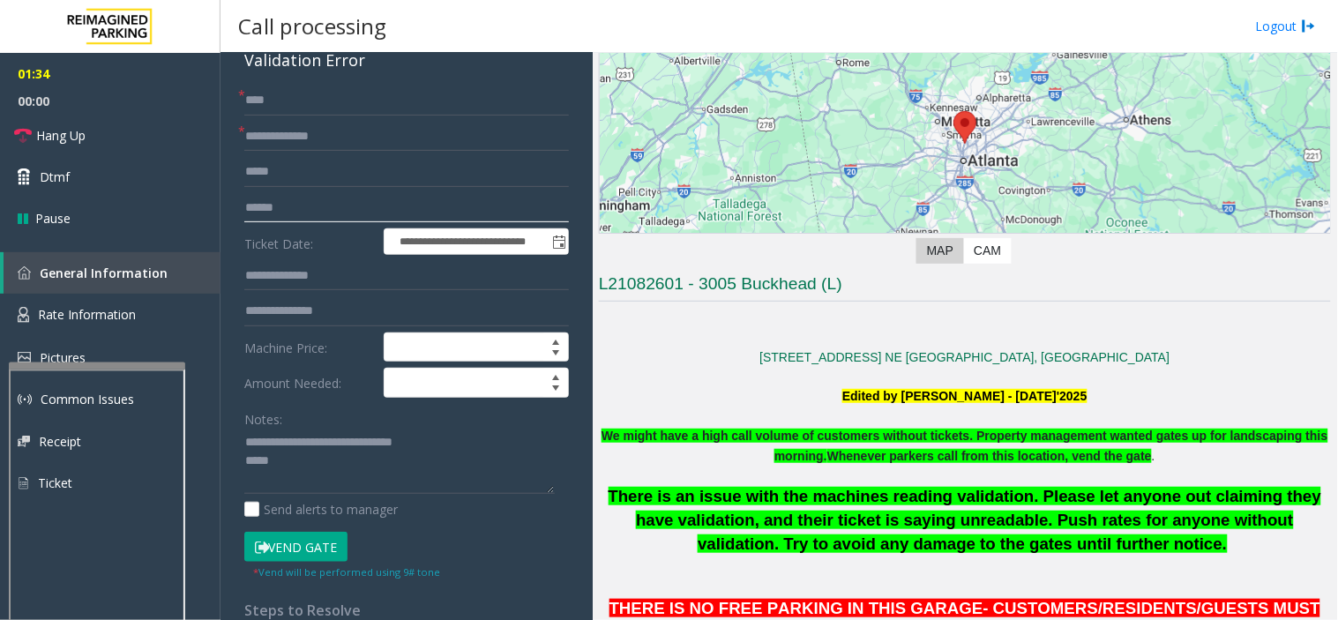
click at [310, 204] on input "text" at bounding box center [406, 208] width 325 height 30
click at [258, 210] on input "text" at bounding box center [406, 208] width 325 height 30
paste input "*******"
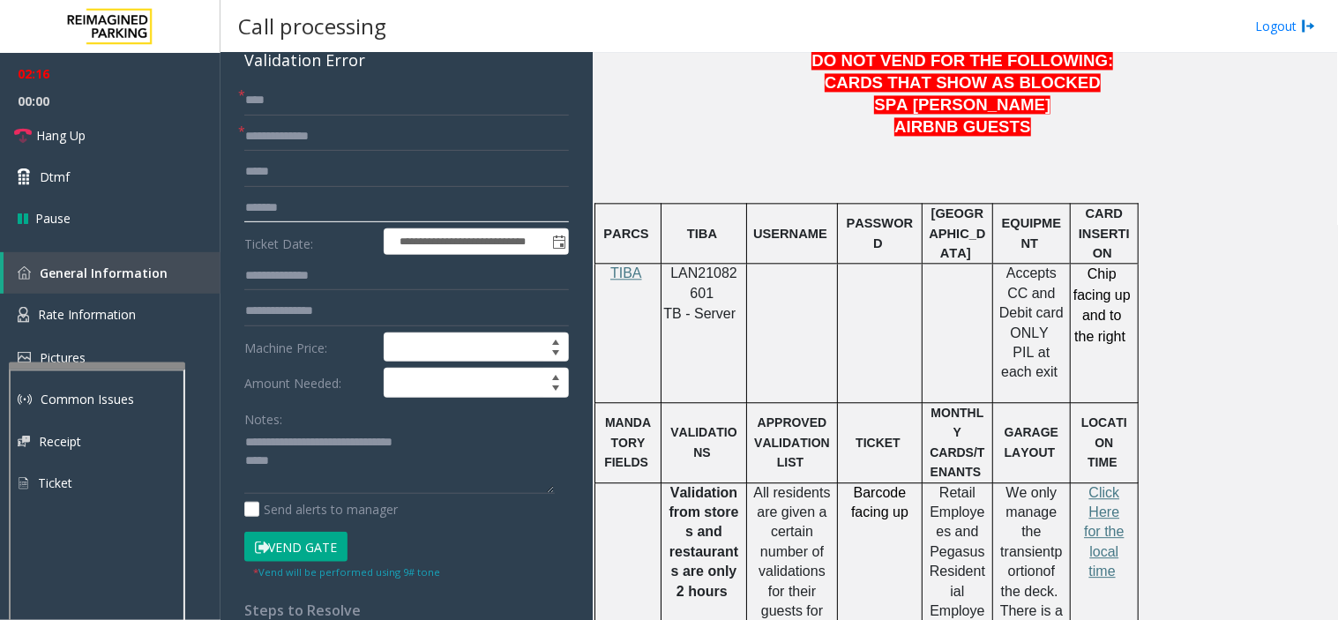
scroll to position [980, 0]
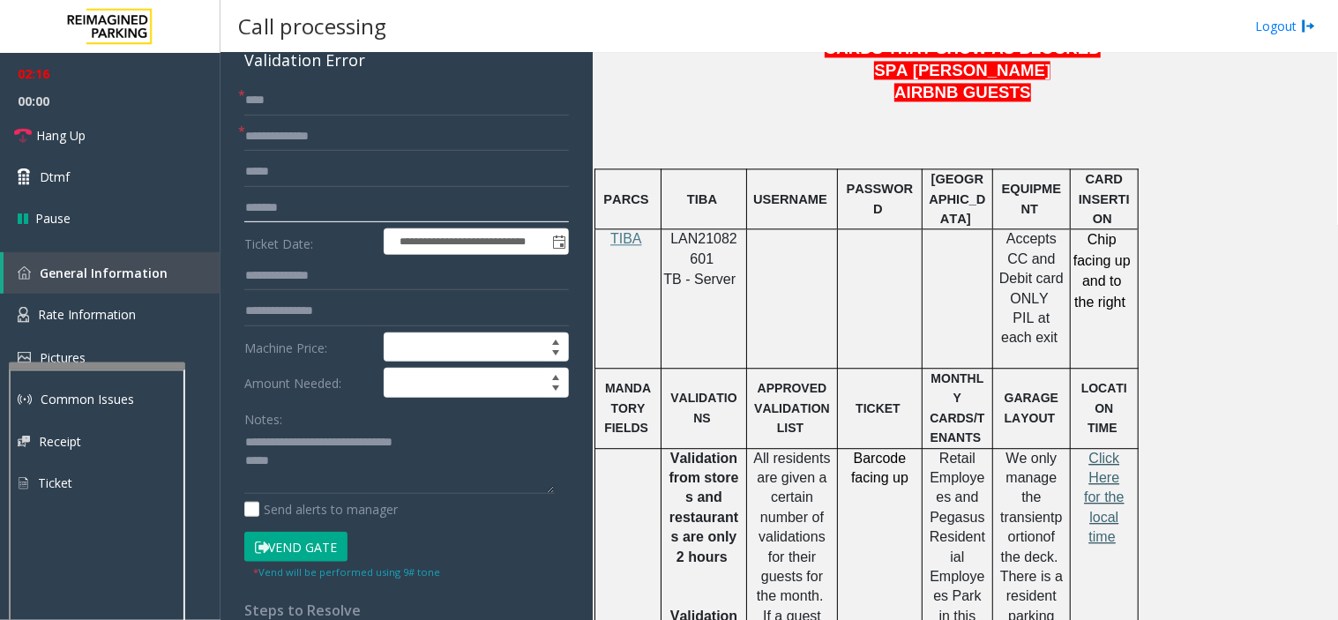
type input "*******"
click at [1088, 468] on span "Click Here for the local time" at bounding box center [1104, 498] width 40 height 94
click at [266, 551] on icon at bounding box center [262, 547] width 14 height 12
drag, startPoint x: 298, startPoint y: 463, endPoint x: 221, endPoint y: 438, distance: 80.6
click at [221, 438] on app-call-processing-form "**********" at bounding box center [406, 336] width 372 height 567
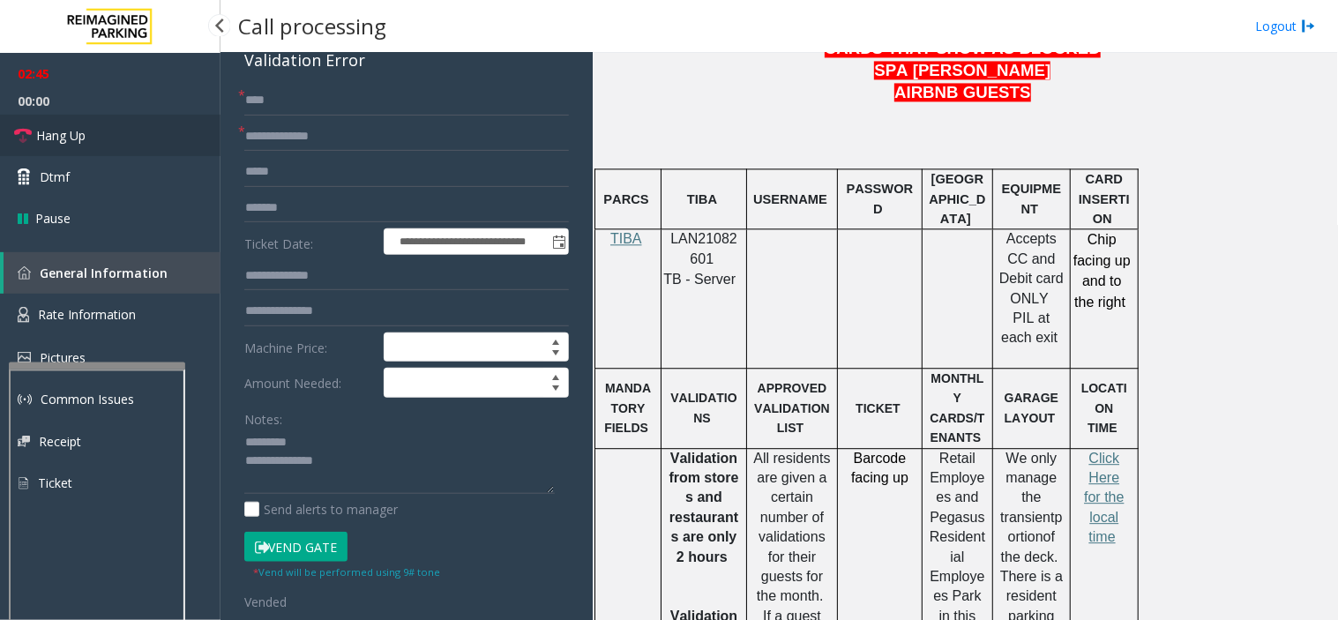
click at [108, 127] on link "Hang Up" at bounding box center [110, 135] width 220 height 41
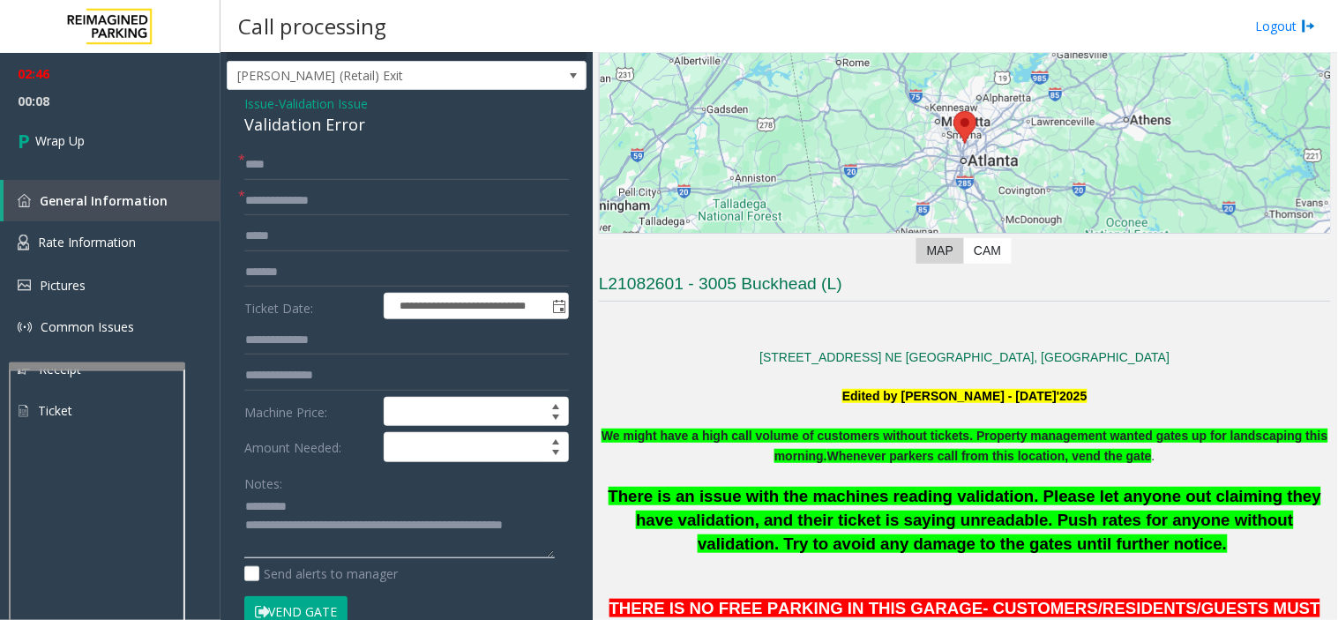
scroll to position [0, 0]
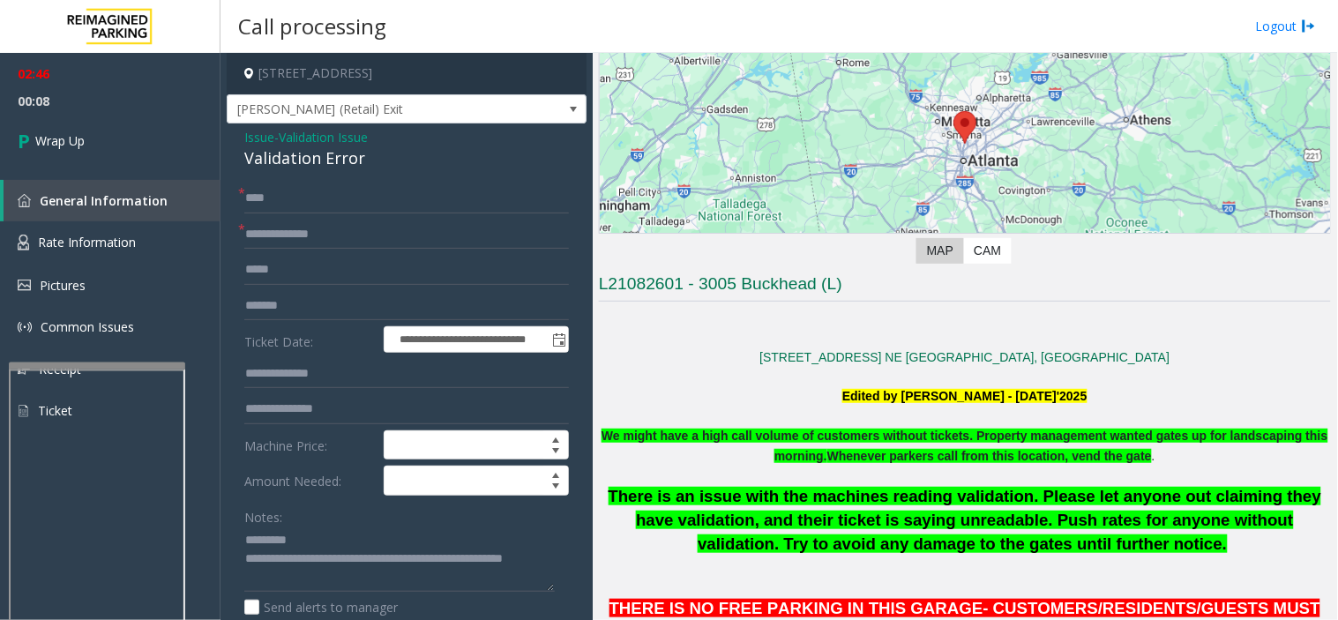
click at [286, 157] on div "Validation Error" at bounding box center [406, 158] width 325 height 24
copy div "Validation Error"
paste textarea "**********"
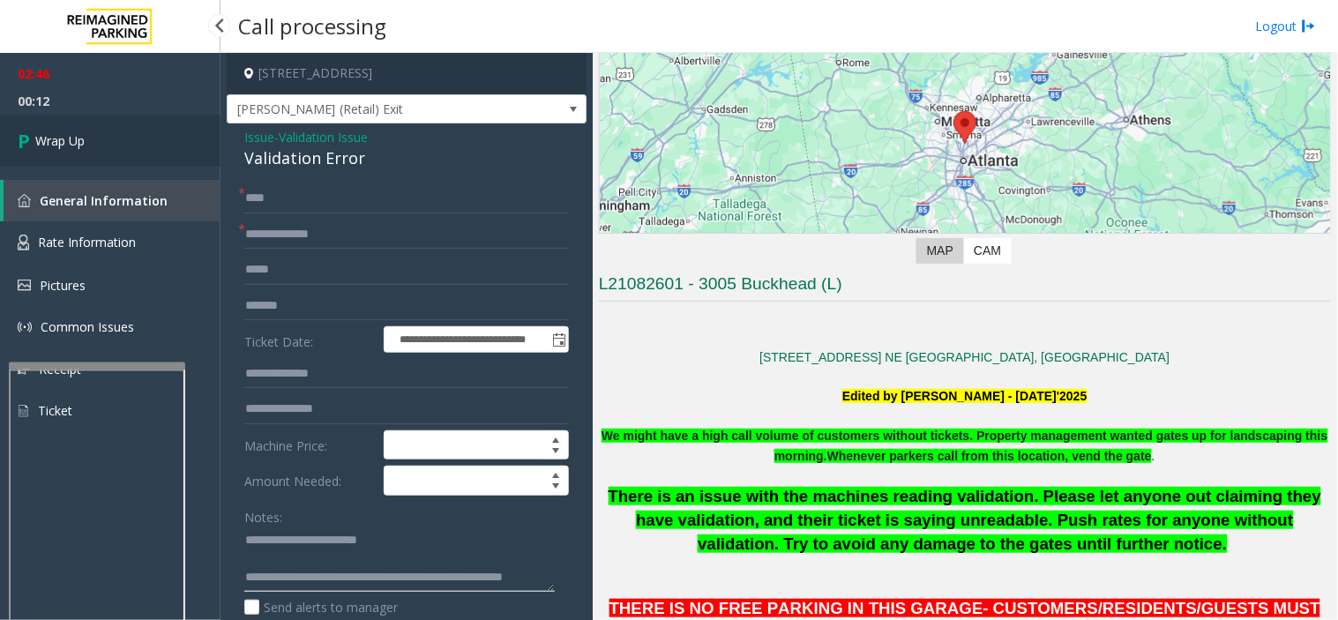
type textarea "**********"
click at [93, 142] on link "Wrap Up" at bounding box center [110, 141] width 220 height 52
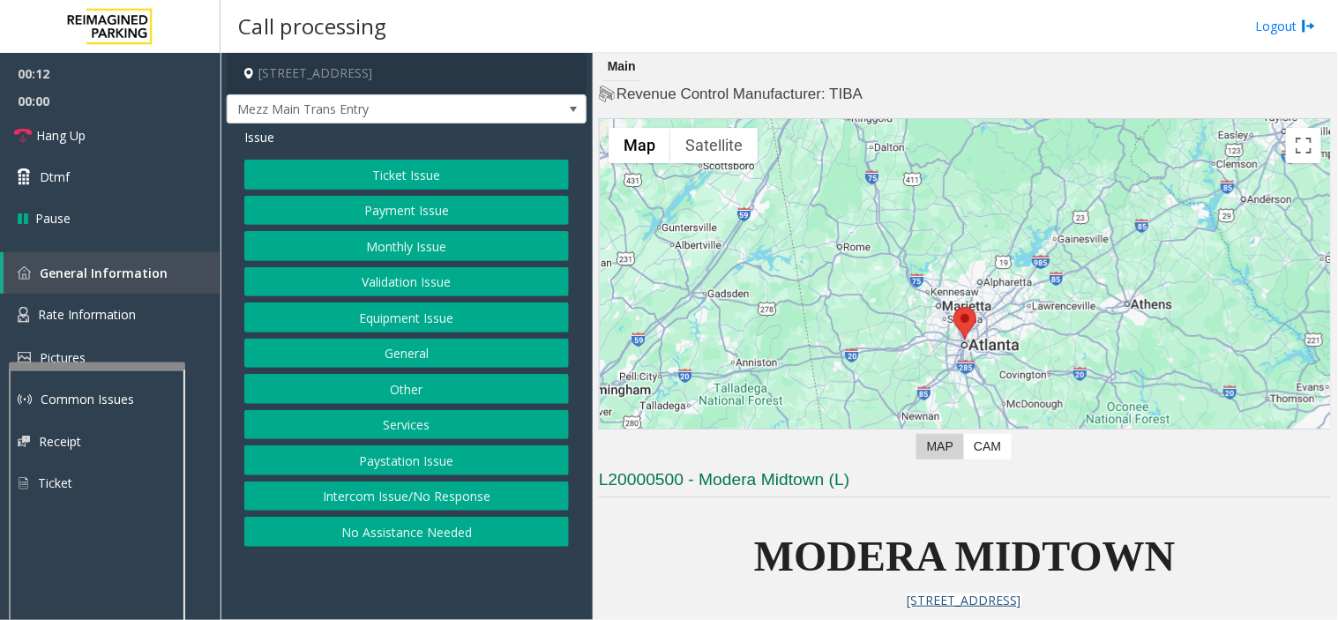
drag, startPoint x: 267, startPoint y: 86, endPoint x: 348, endPoint y: 138, distance: 96.4
click at [348, 138] on div "Issue" at bounding box center [406, 137] width 325 height 19
click at [437, 274] on button "Validation Issue" at bounding box center [406, 282] width 325 height 30
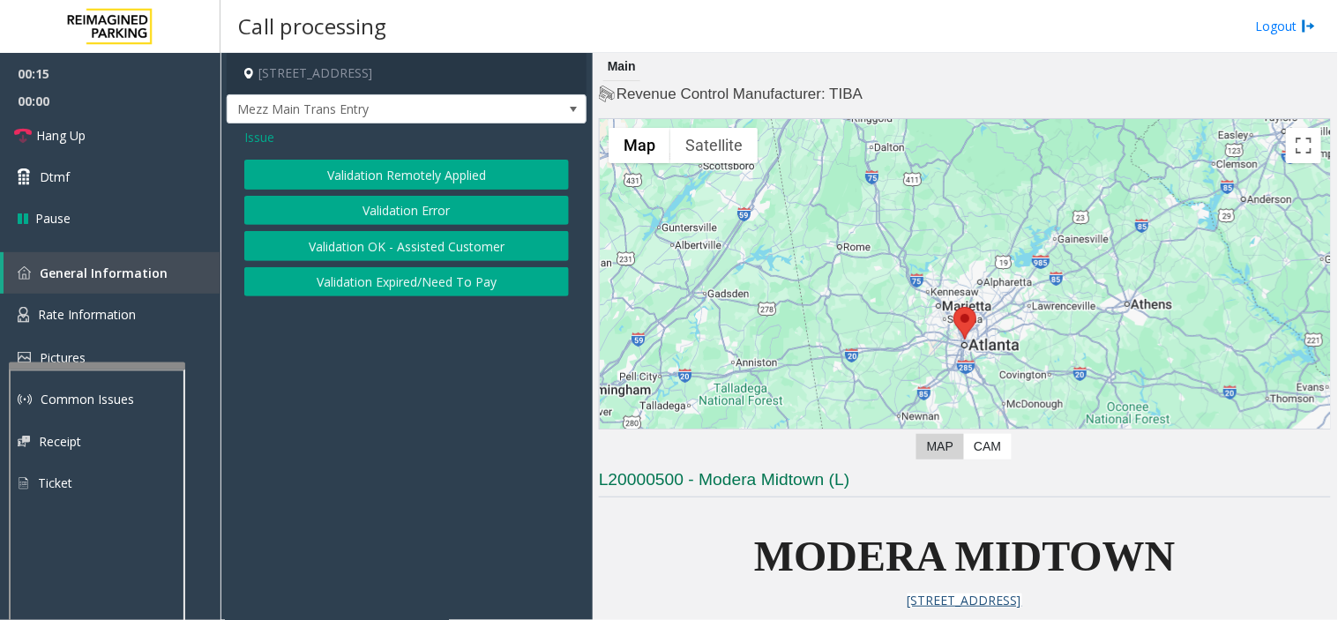
click at [256, 132] on span "Issue" at bounding box center [259, 137] width 30 height 19
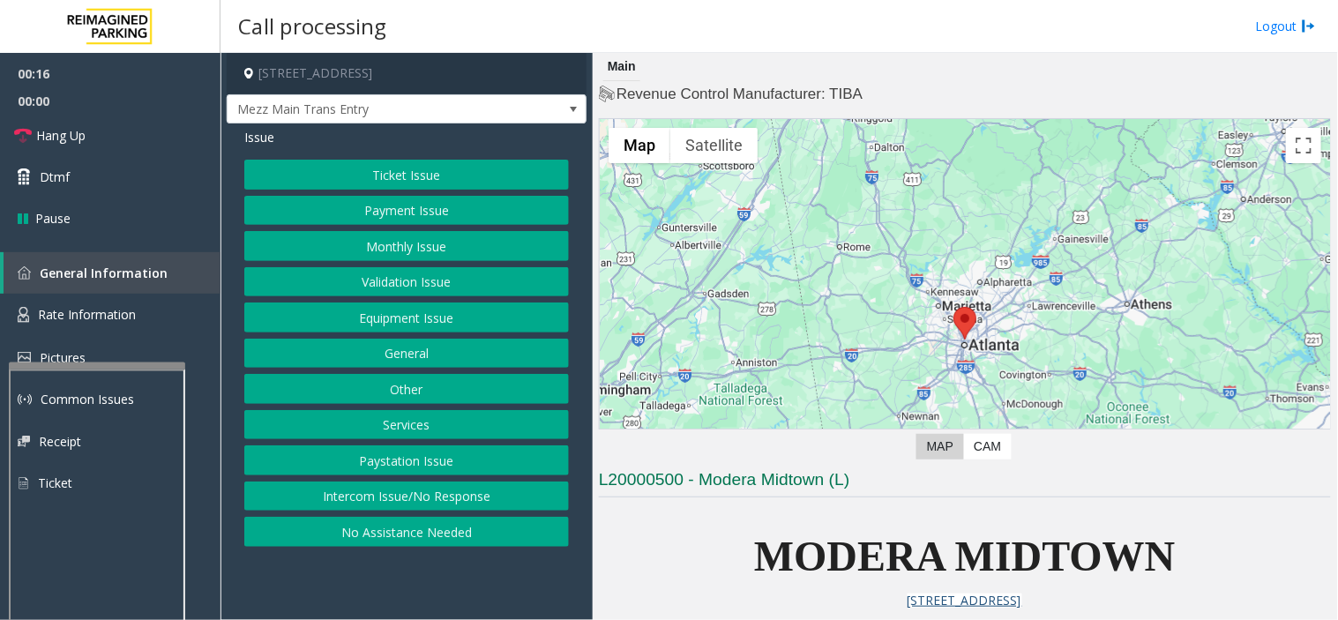
drag, startPoint x: 427, startPoint y: 426, endPoint x: 432, endPoint y: 399, distance: 27.8
click at [427, 427] on button "Services" at bounding box center [406, 425] width 325 height 30
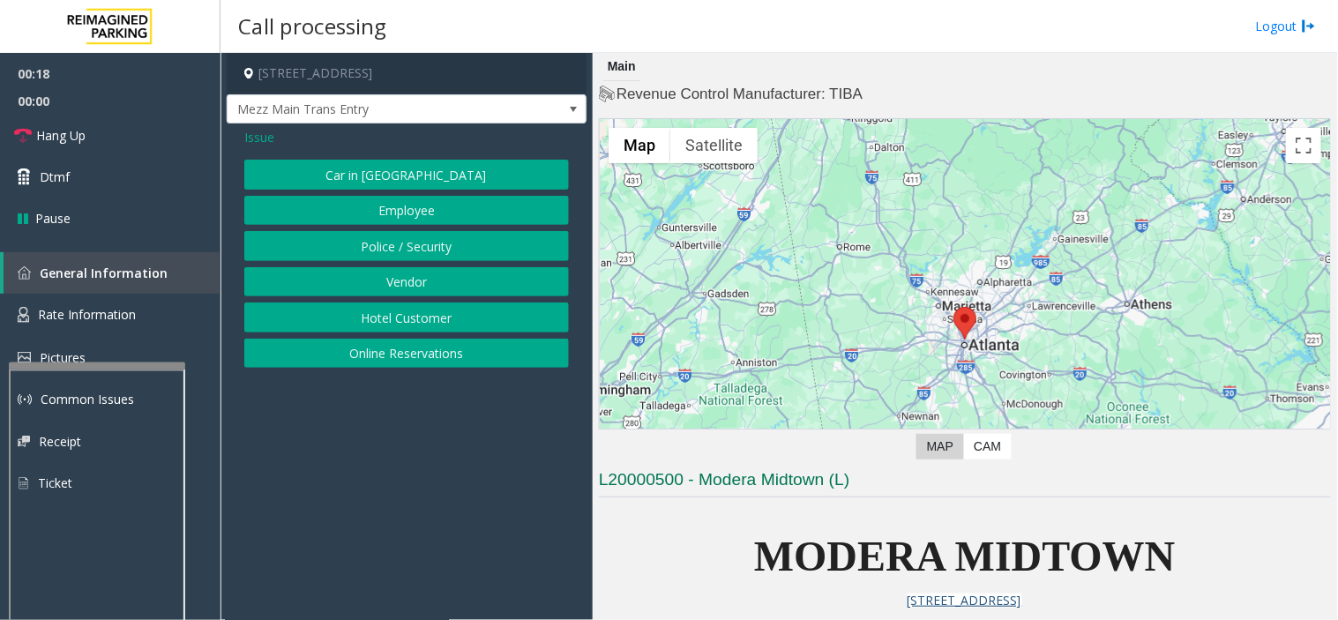
click at [260, 146] on span "Issue" at bounding box center [259, 137] width 30 height 19
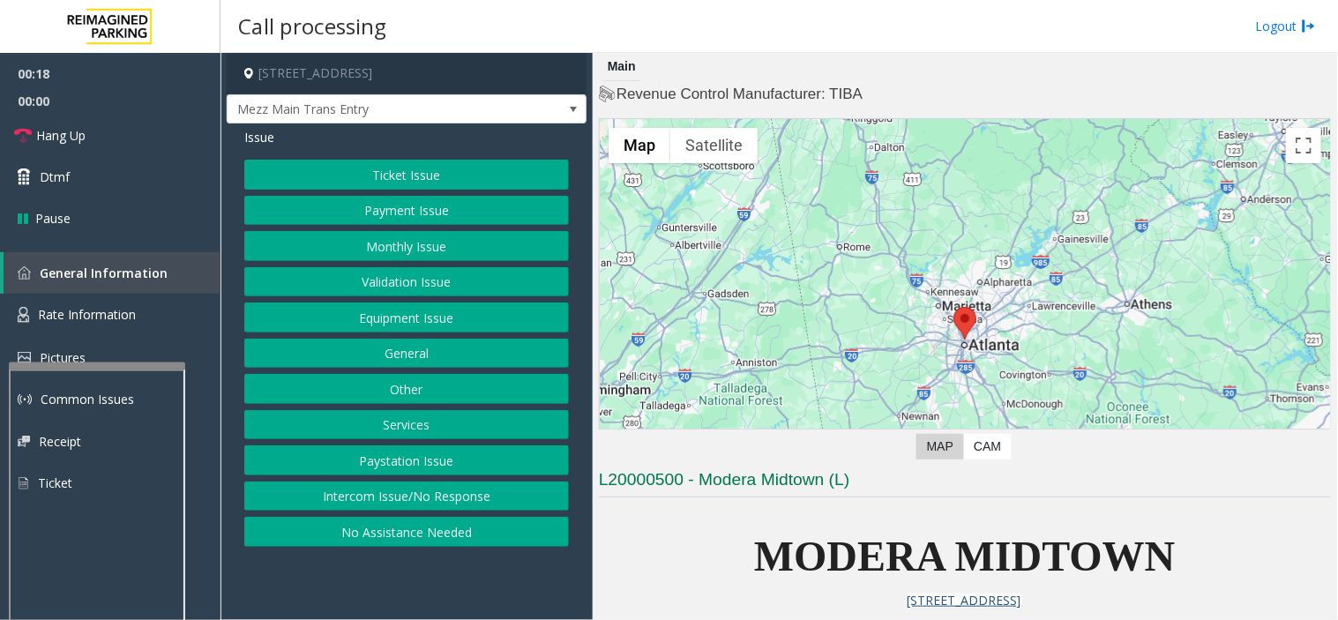
click at [429, 392] on button "Other" at bounding box center [406, 389] width 325 height 30
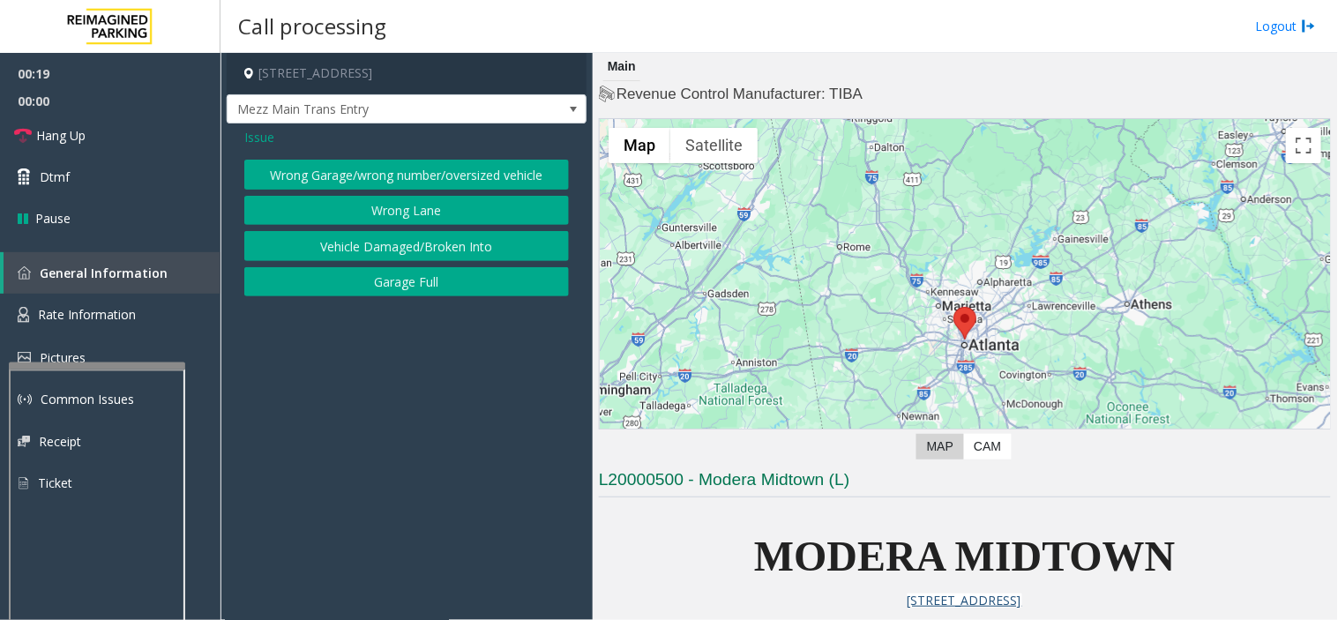
click at [398, 218] on button "Wrong Lane" at bounding box center [406, 211] width 325 height 30
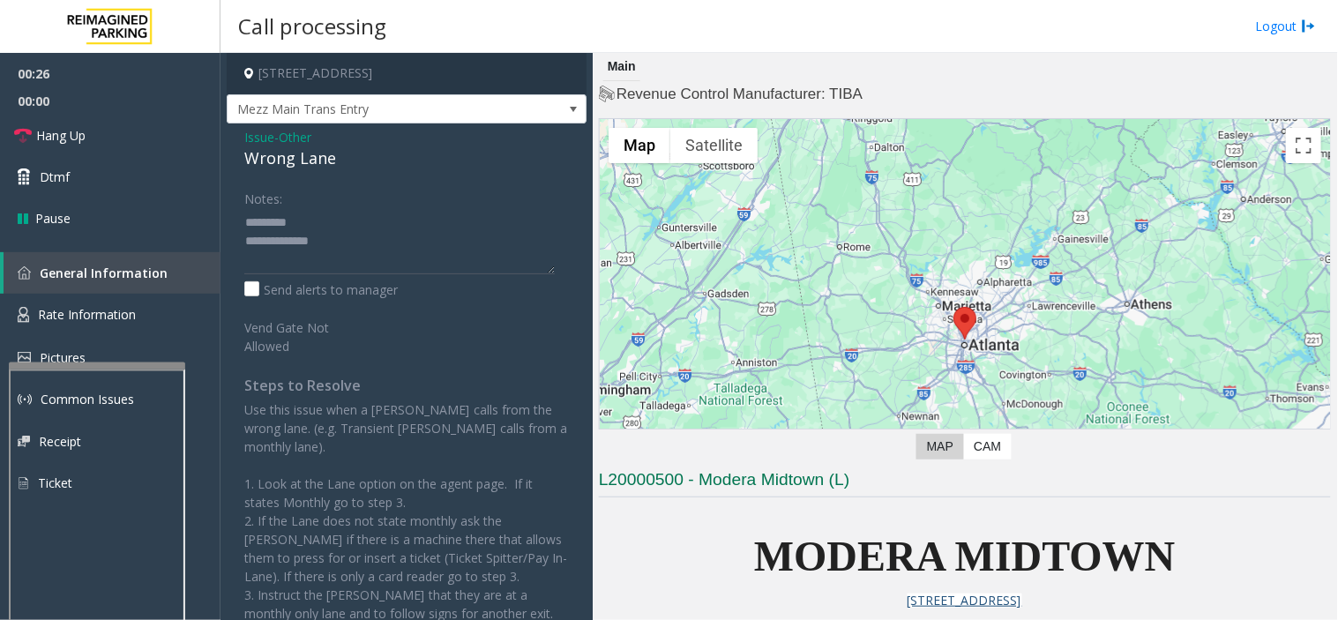
click at [253, 168] on div "Wrong Lane" at bounding box center [406, 158] width 325 height 24
click at [371, 247] on textarea at bounding box center [399, 241] width 310 height 66
click at [369, 270] on textarea at bounding box center [399, 241] width 310 height 66
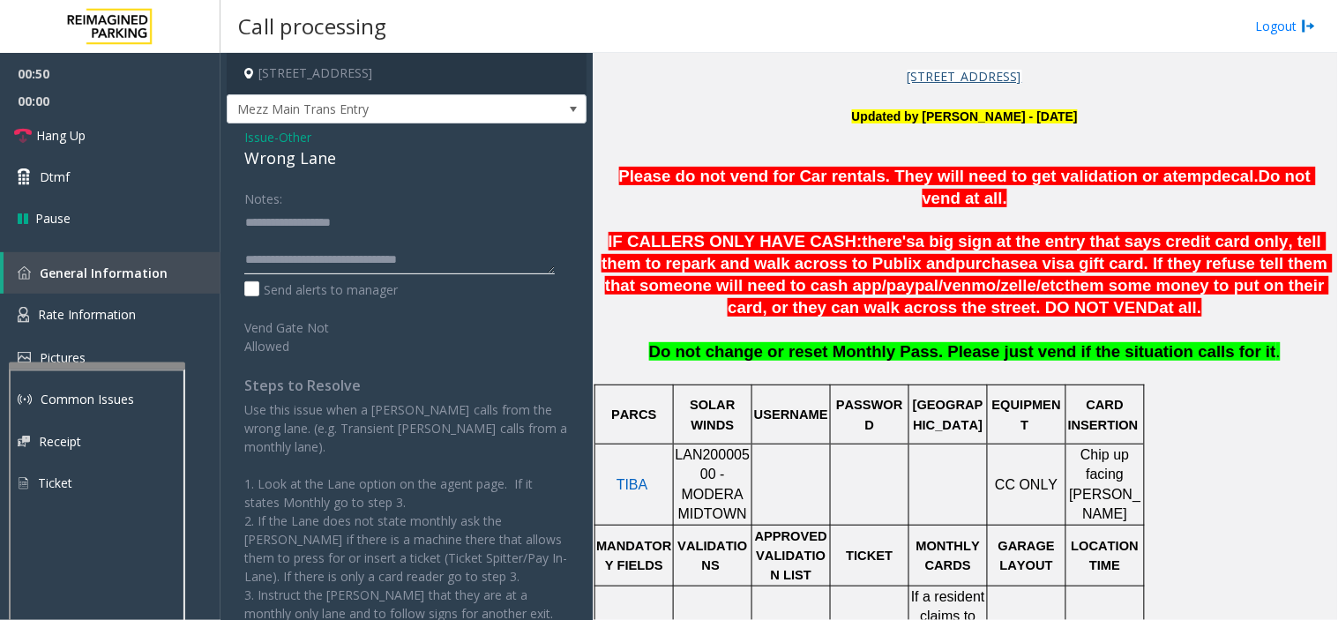
scroll to position [489, 0]
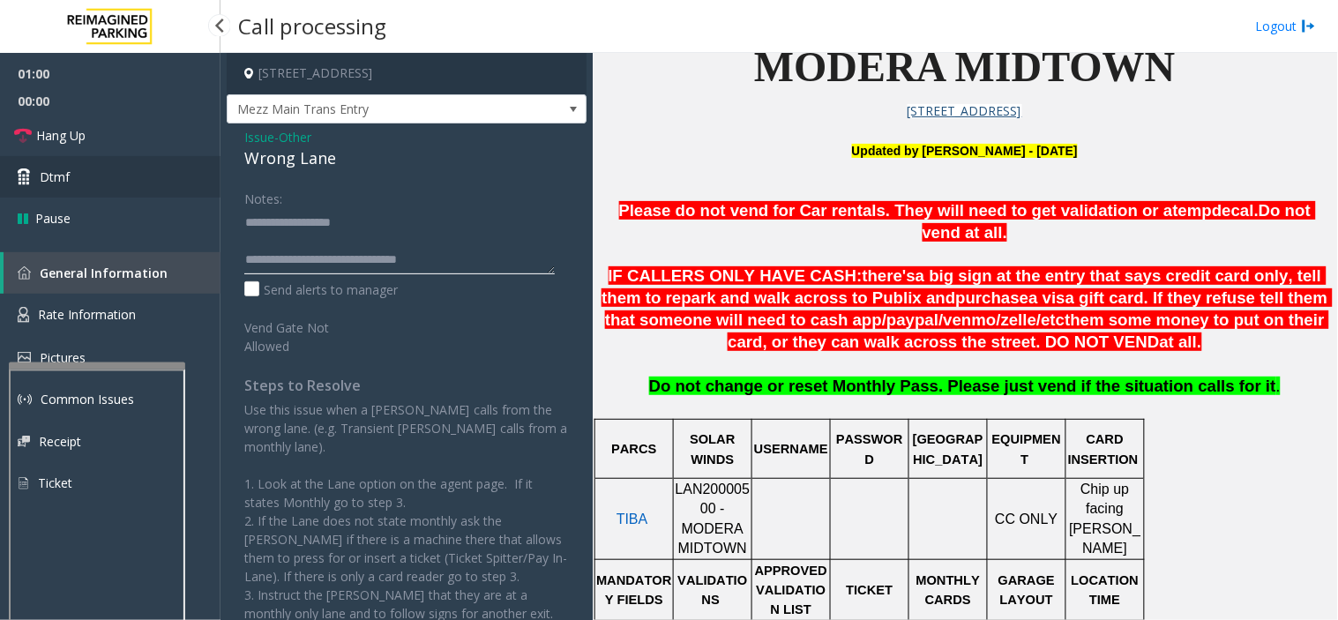
type textarea "**********"
click at [99, 160] on link "Dtmf" at bounding box center [110, 176] width 220 height 41
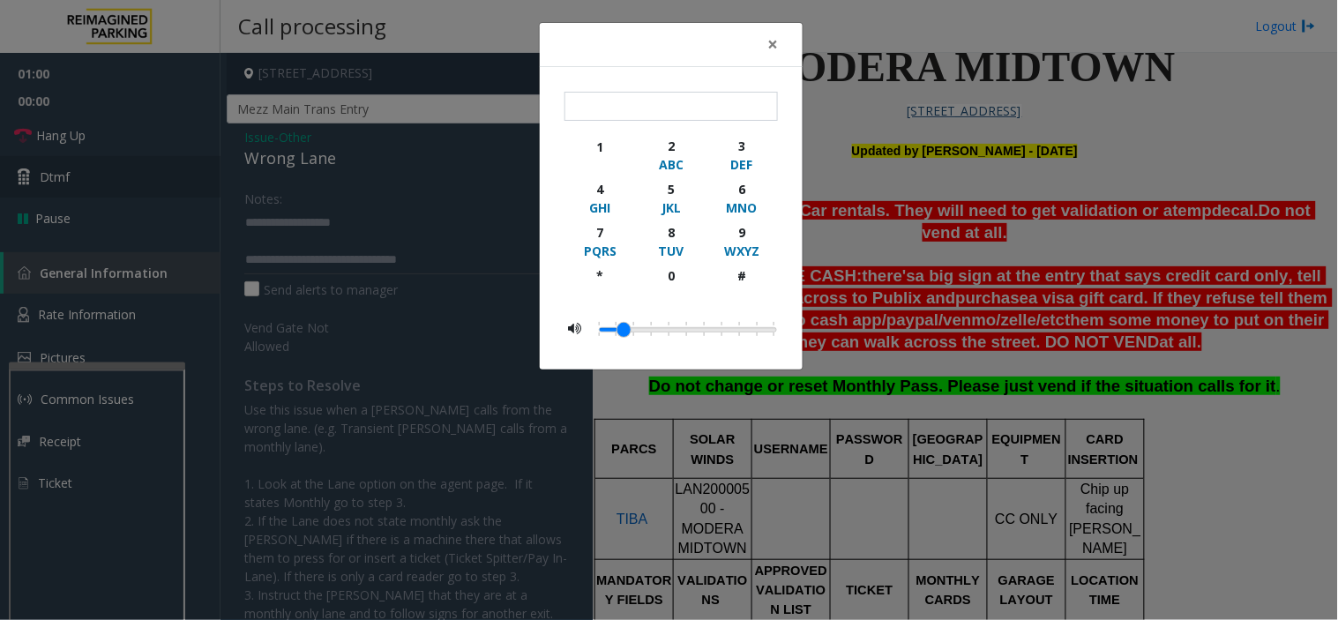
click at [99, 160] on div "× 1 2 ABC 3 DEF 4 GHI 5 JKL 6 MNO 7 PQRS 8 TUV 9 WXYZ * 0 #" at bounding box center [669, 310] width 1338 height 620
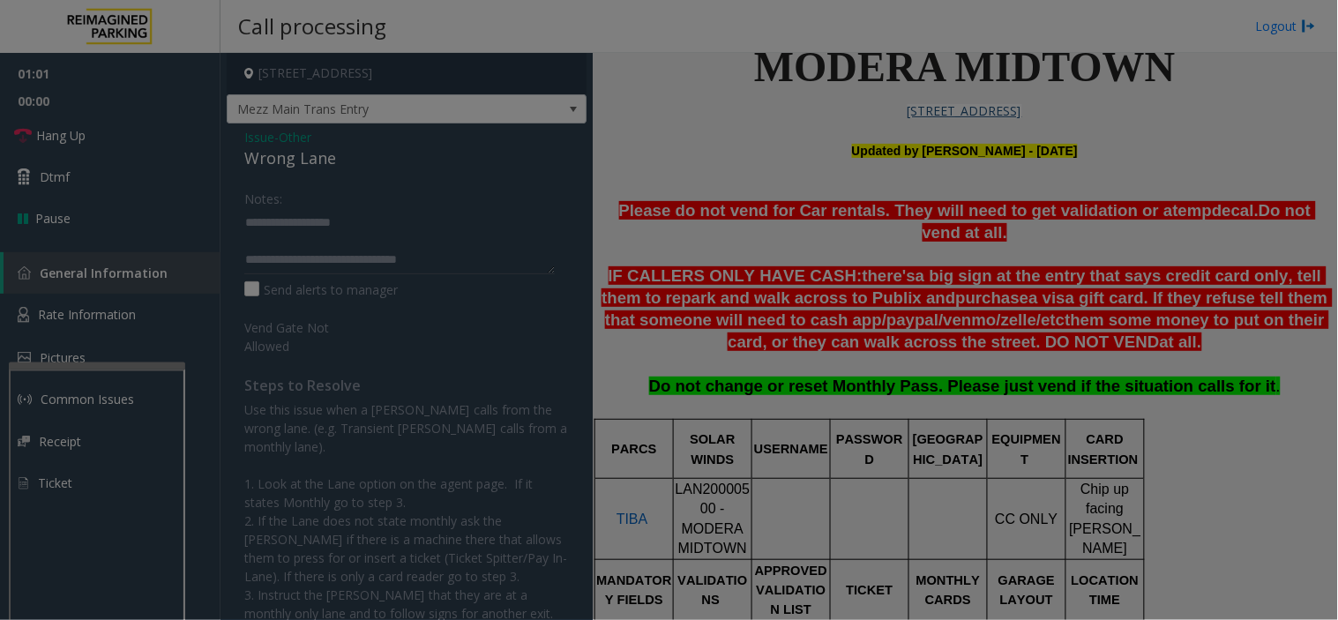
click at [80, 121] on body "01:01 00:00 Hang Up Dtmf Pause General Information Rate Information Pictures Co…" at bounding box center [669, 310] width 1338 height 620
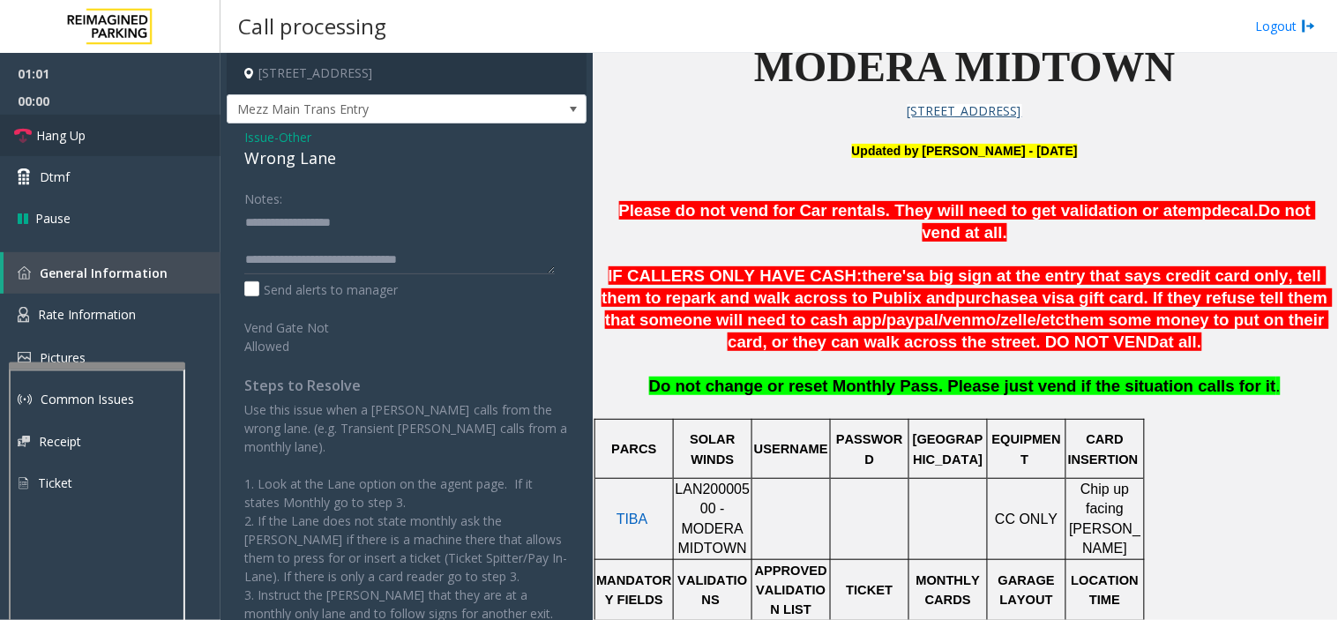
click at [82, 121] on link "Hang Up" at bounding box center [110, 135] width 220 height 41
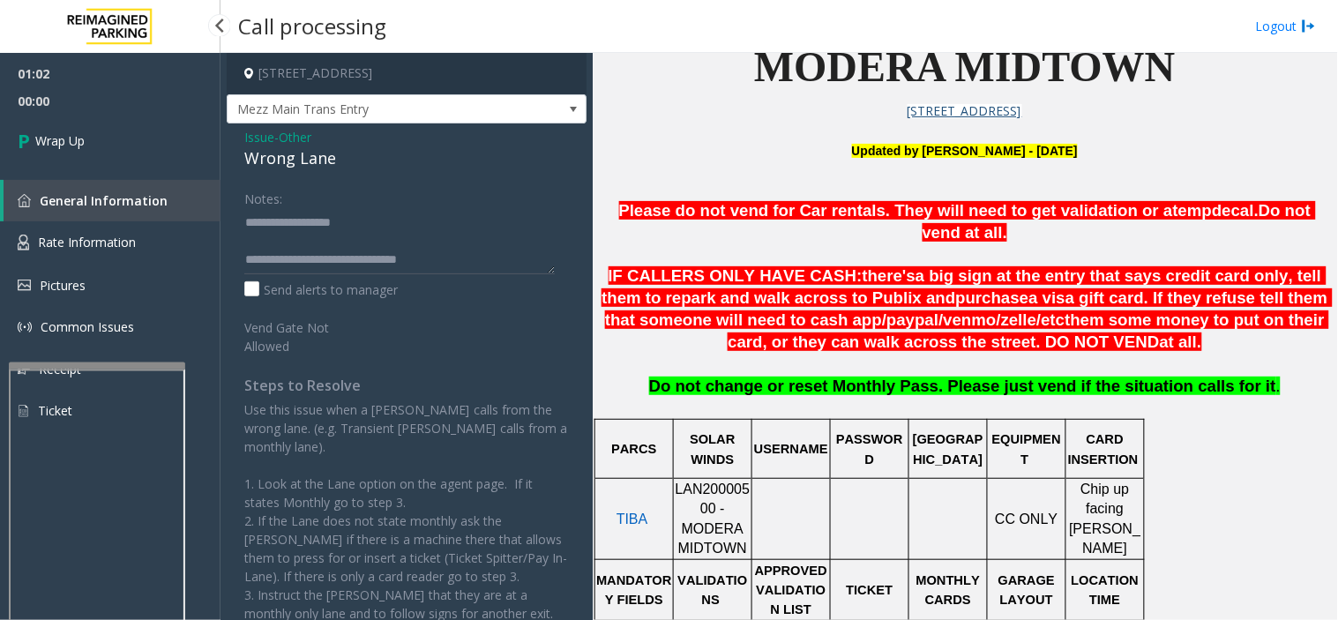
click at [82, 121] on link "Wrap Up" at bounding box center [110, 141] width 220 height 52
